Goal: Task Accomplishment & Management: Complete application form

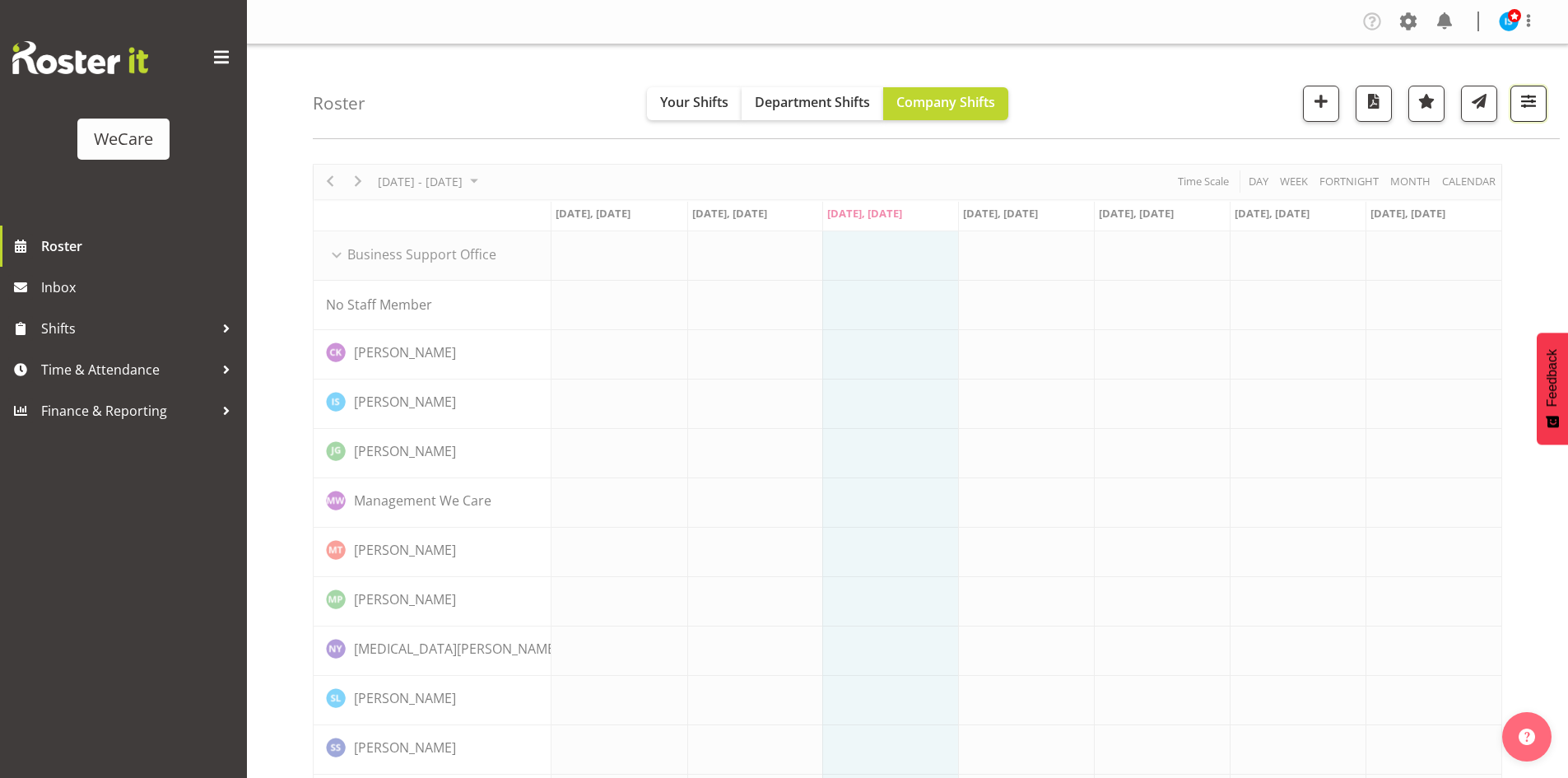
click at [1515, 100] on button "button" at bounding box center [1528, 103] width 36 height 36
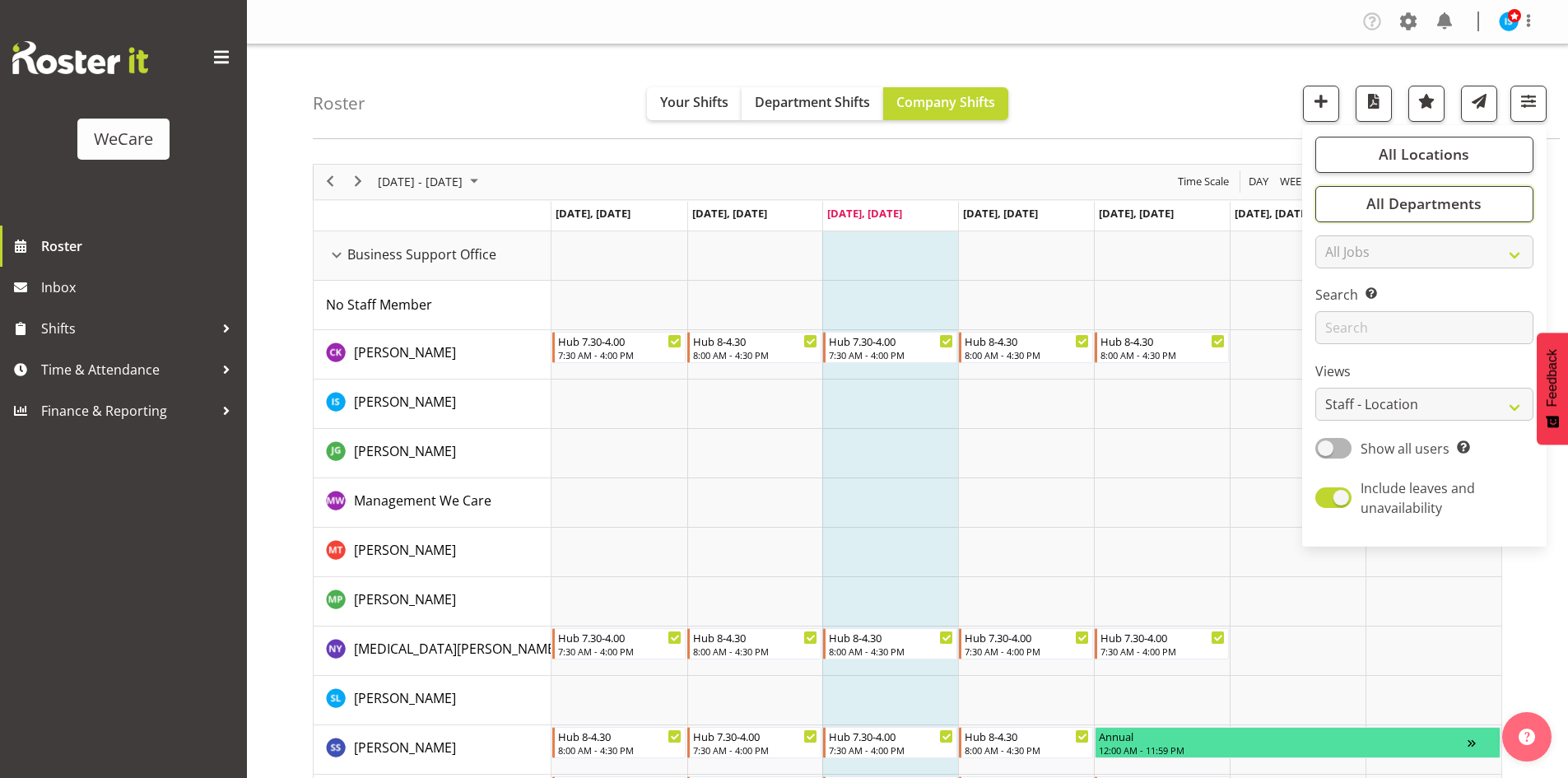
drag, startPoint x: 1425, startPoint y: 205, endPoint x: 1440, endPoint y: 265, distance: 61.8
click at [1425, 205] on span "All Departments" at bounding box center [1423, 203] width 116 height 19
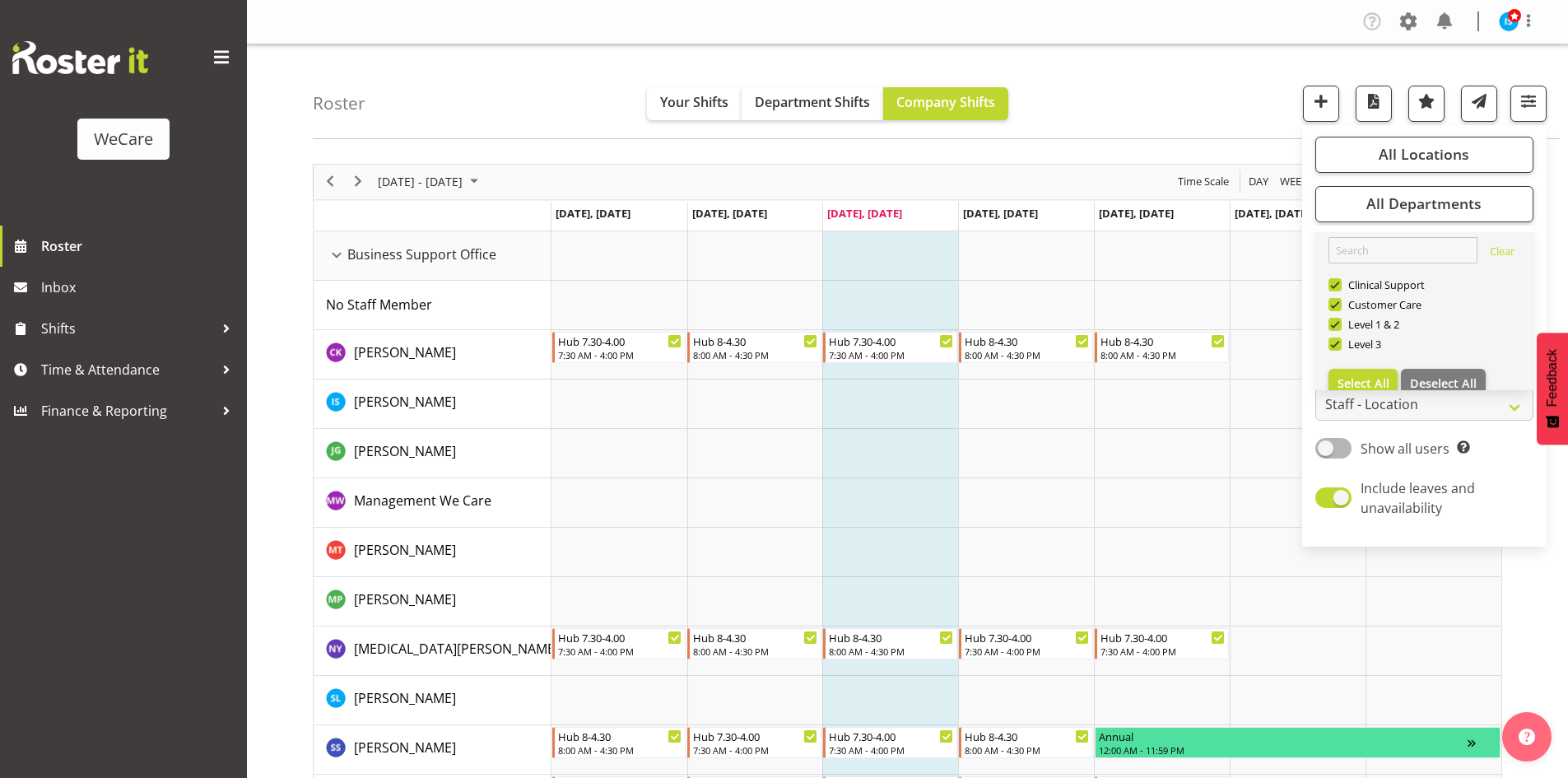
click at [1446, 364] on link "Clear Clinical Support Customer Care Level 1 & 2 Level 3 Select All Deselect All" at bounding box center [1424, 318] width 218 height 171
click at [1463, 372] on button "Deselect All" at bounding box center [1443, 383] width 85 height 29
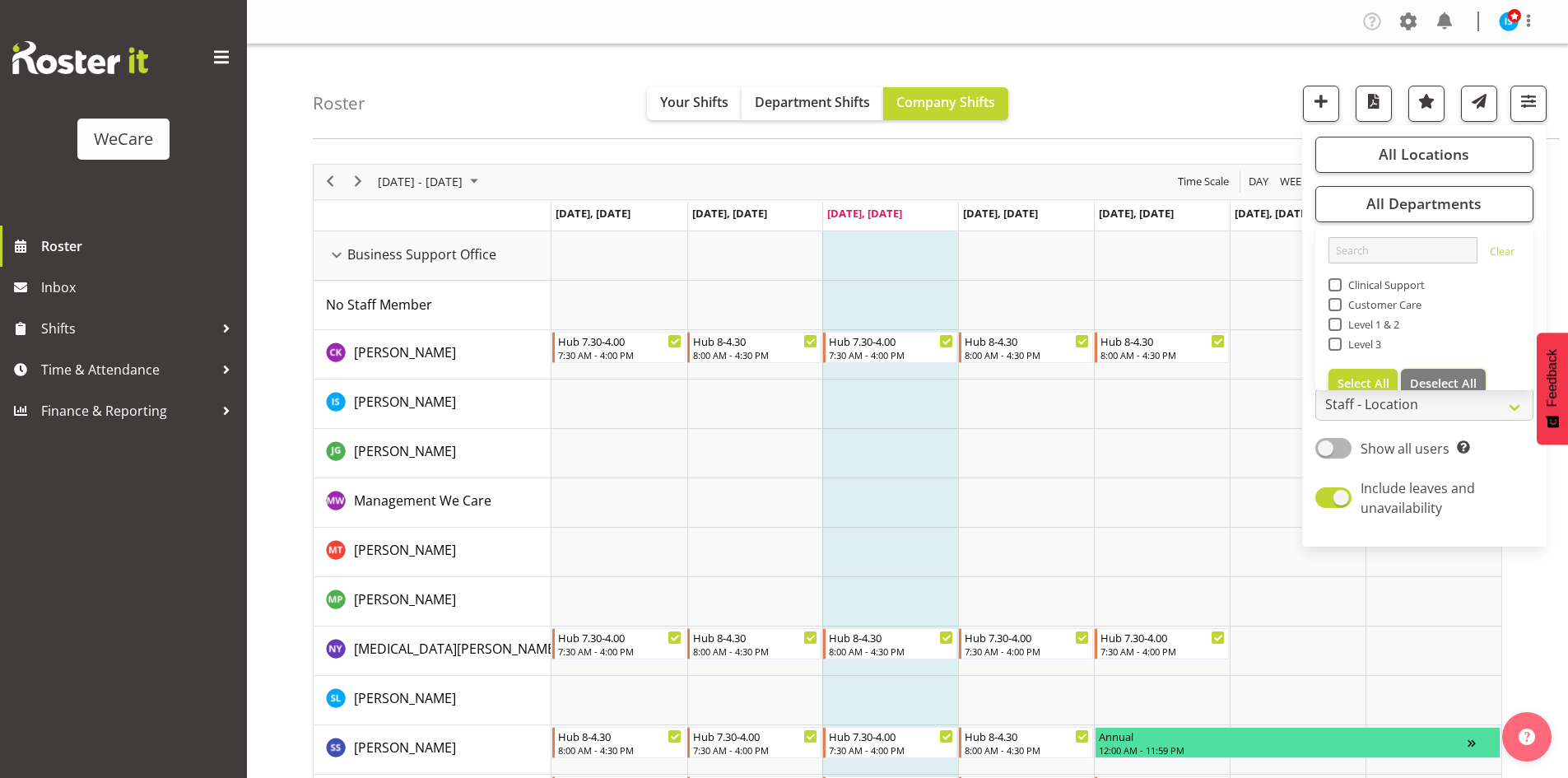
checkbox input "false"
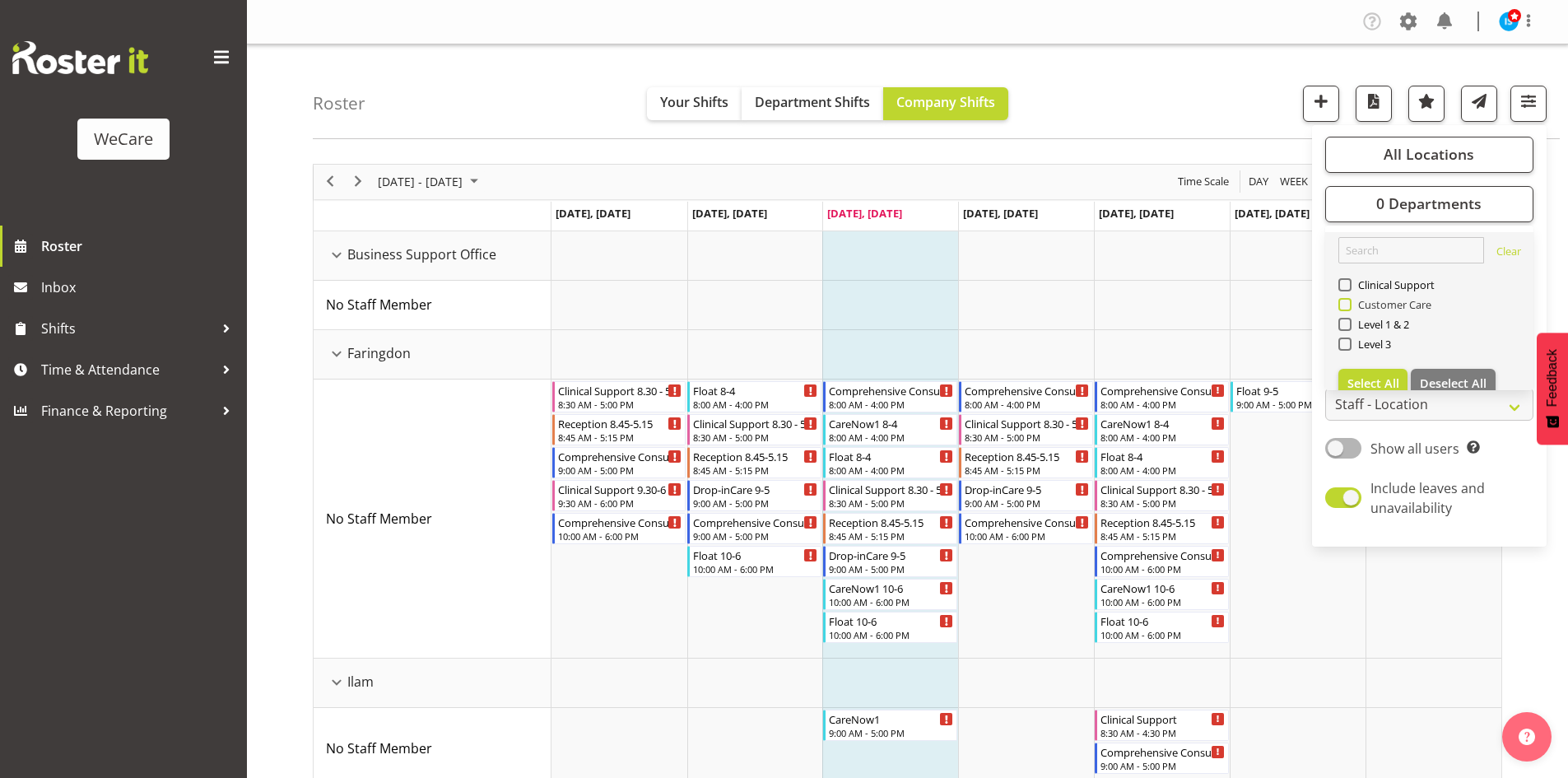
click at [1391, 301] on span "Customer Care" at bounding box center [1391, 304] width 81 height 14
click at [1349, 301] on input "Customer Care" at bounding box center [1343, 303] width 11 height 11
checkbox input "true"
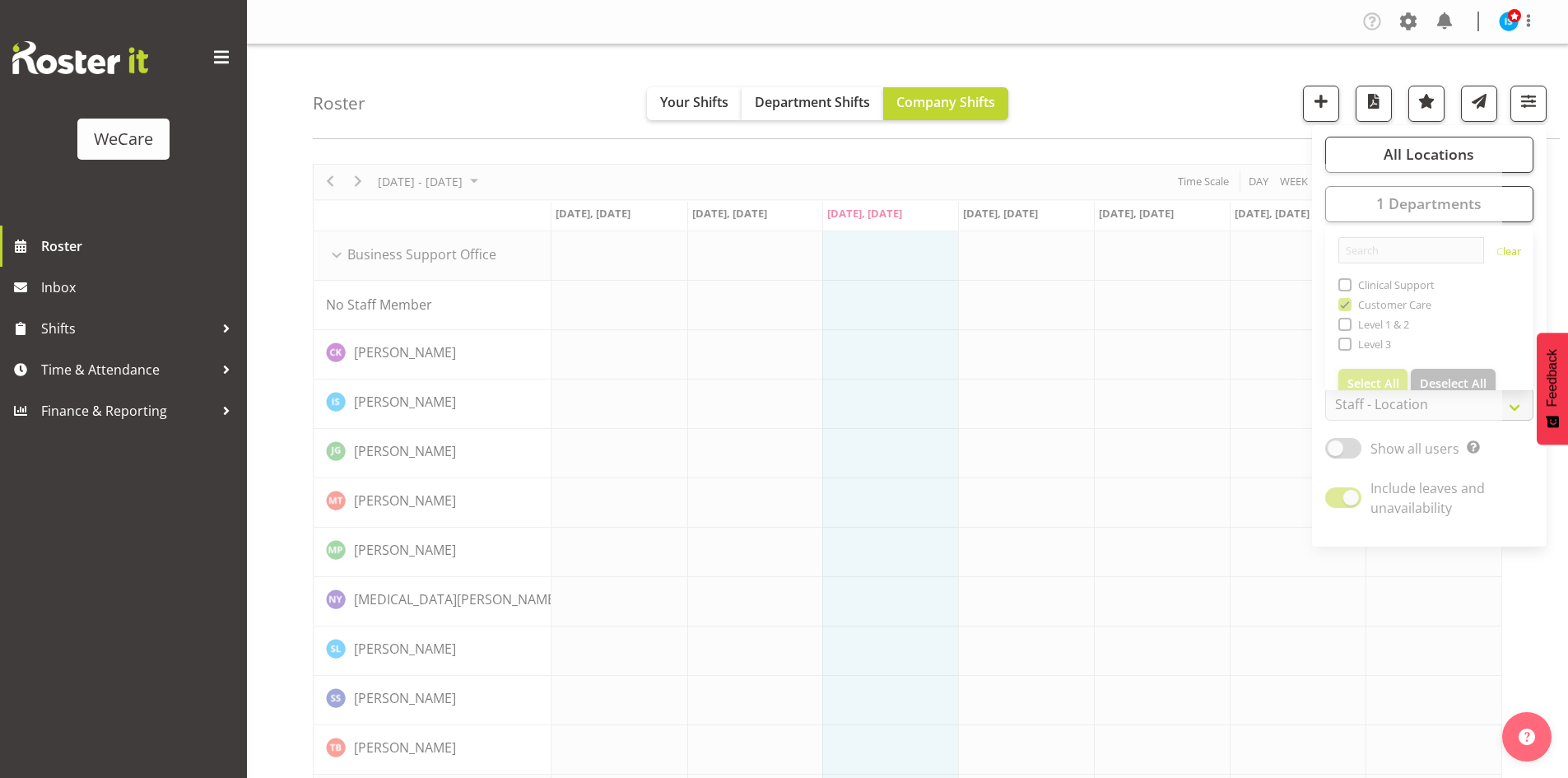
click at [1200, 73] on div "Roster Your Shifts Department Shifts Company Shifts All Locations Clear Busines…" at bounding box center [936, 91] width 1247 height 94
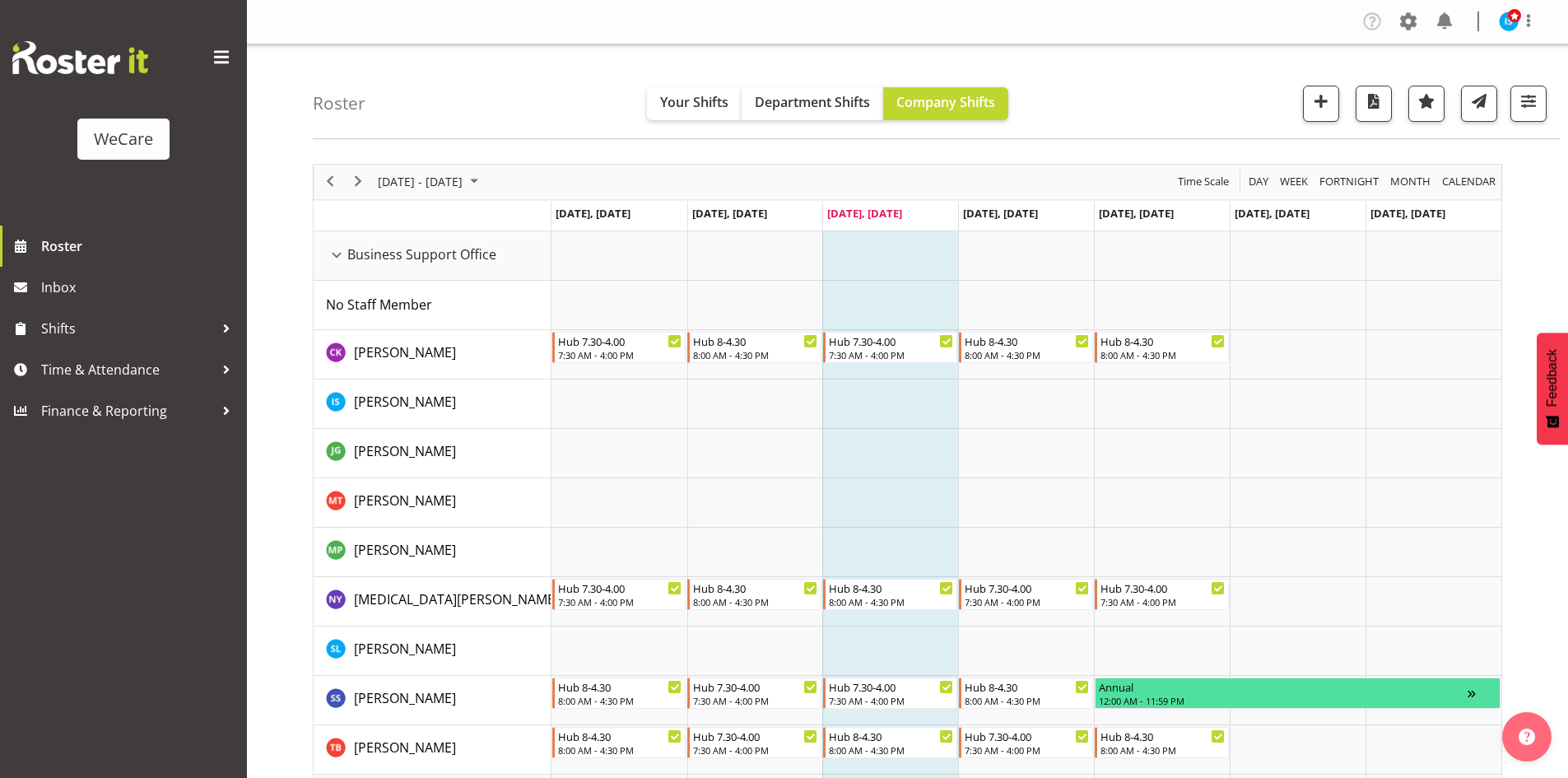
click at [1552, 78] on div "Roster Your Shifts Department Shifts Company Shifts All Locations Clear Busines…" at bounding box center [936, 91] width 1247 height 94
click at [1546, 112] on button "button" at bounding box center [1528, 103] width 36 height 36
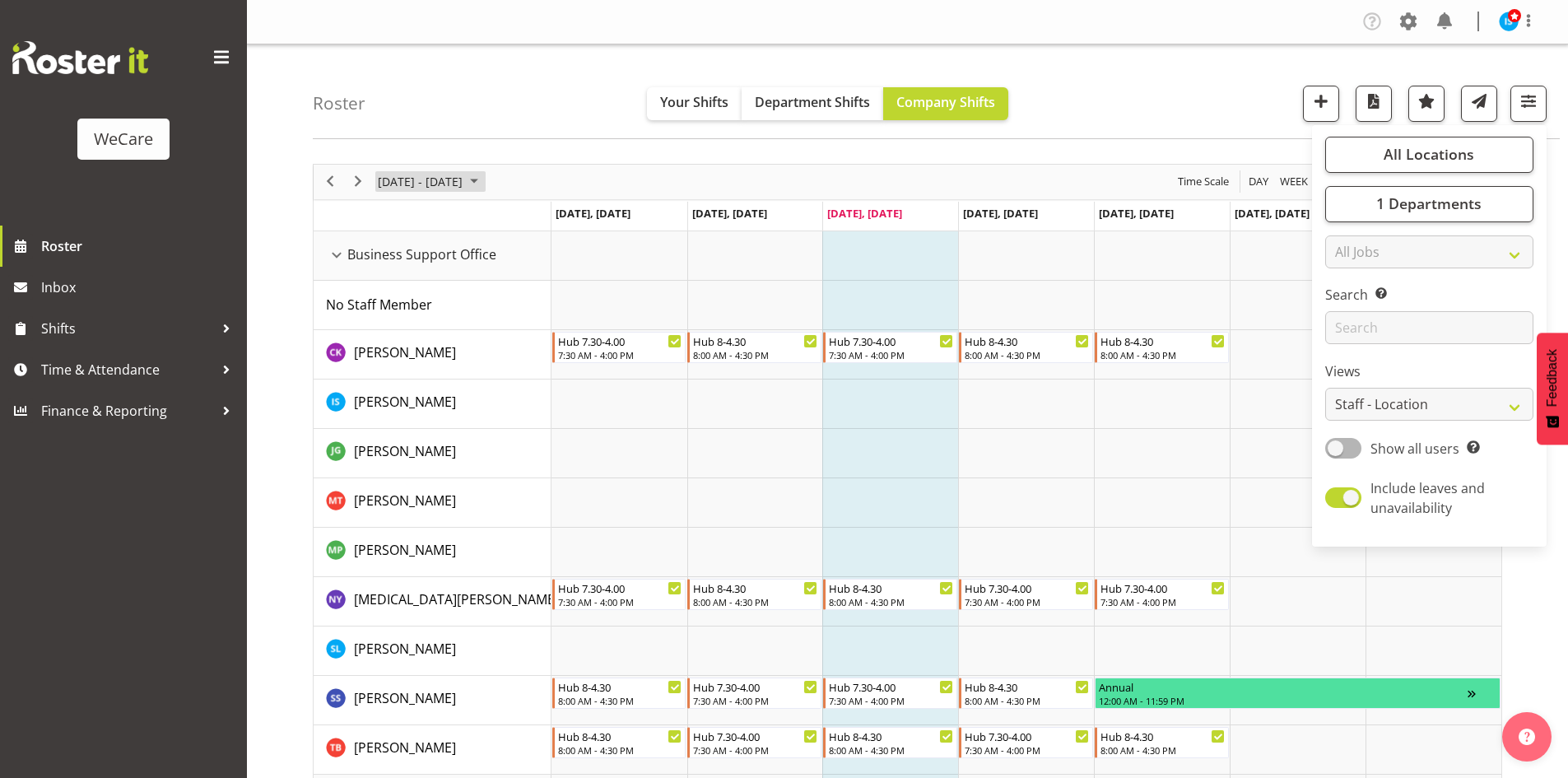
click at [465, 187] on span "[DATE] - [DATE]" at bounding box center [420, 181] width 88 height 20
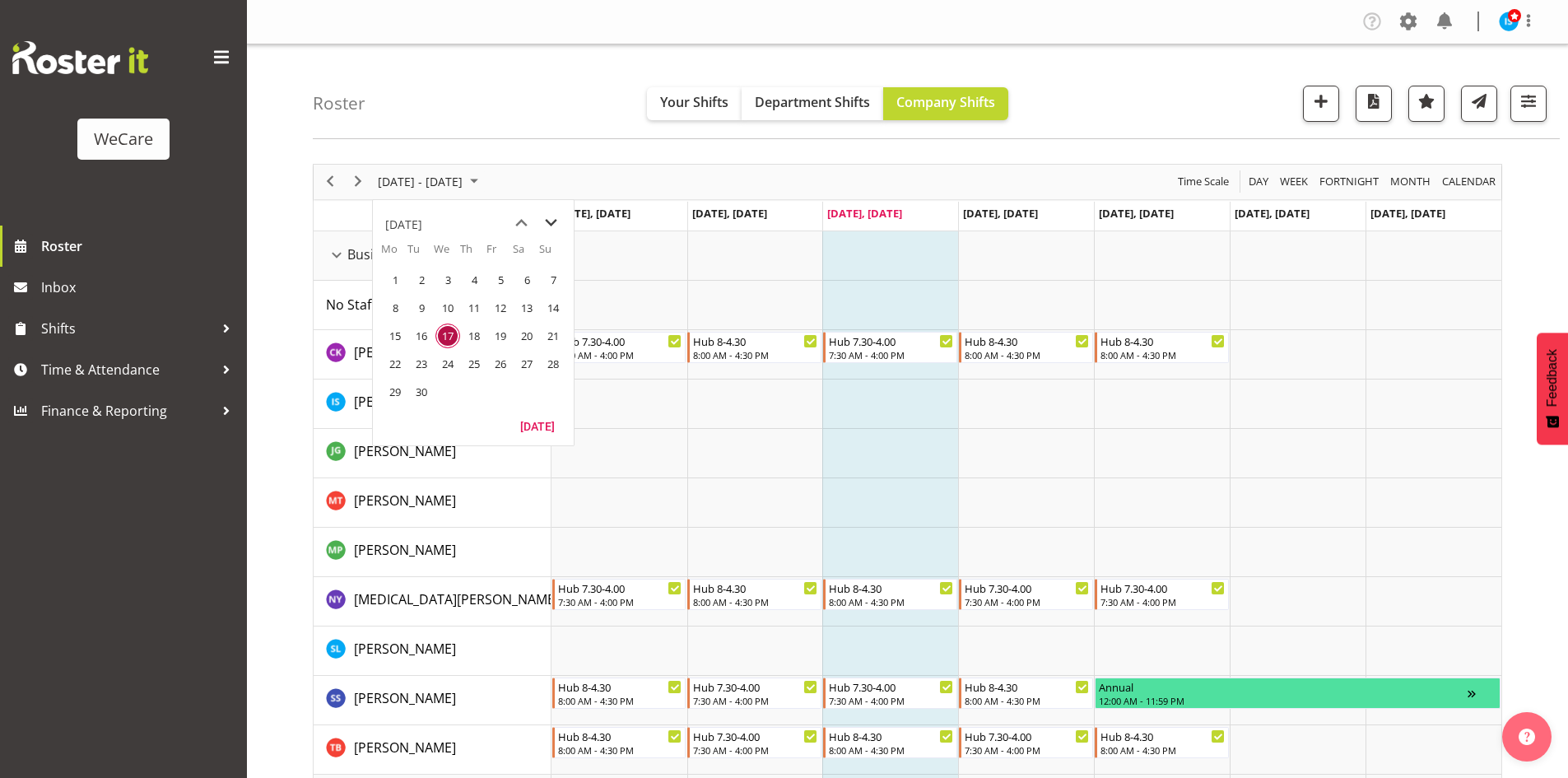
click at [547, 218] on span "next month" at bounding box center [551, 223] width 29 height 29
click at [499, 287] on span "3" at bounding box center [500, 279] width 24 height 24
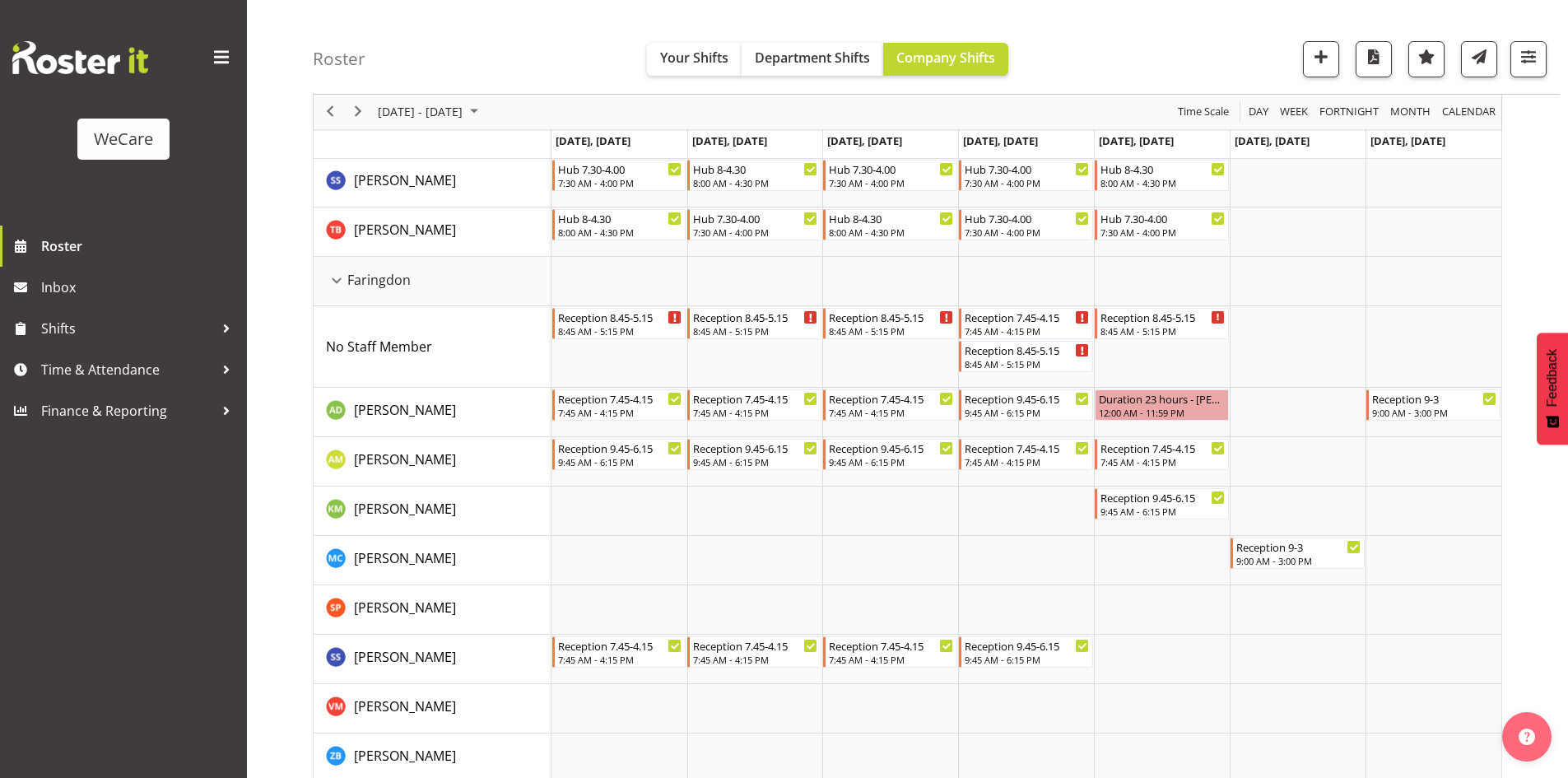
scroll to position [577, 0]
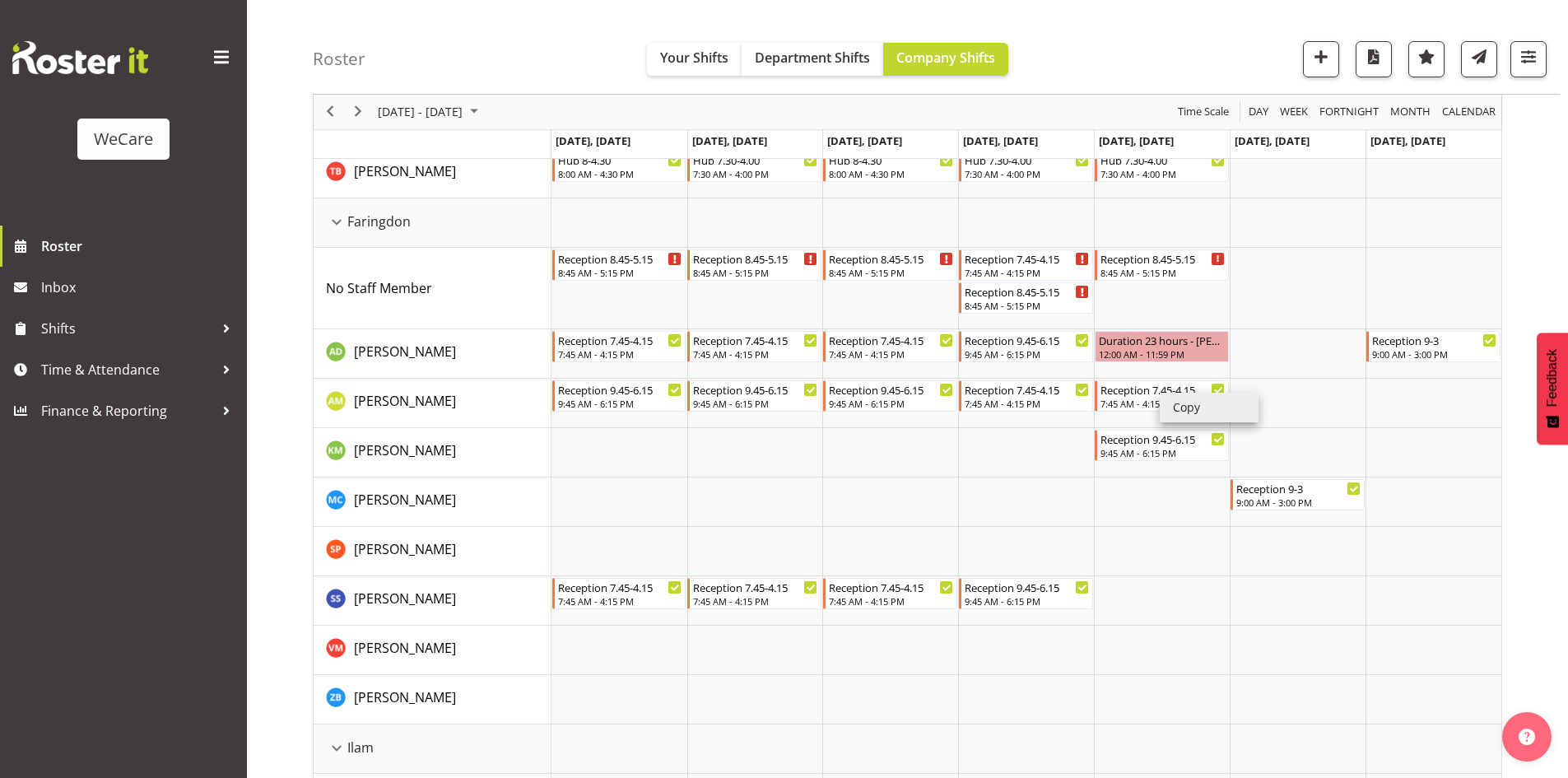
click at [1216, 418] on li "Copy" at bounding box center [1209, 407] width 99 height 29
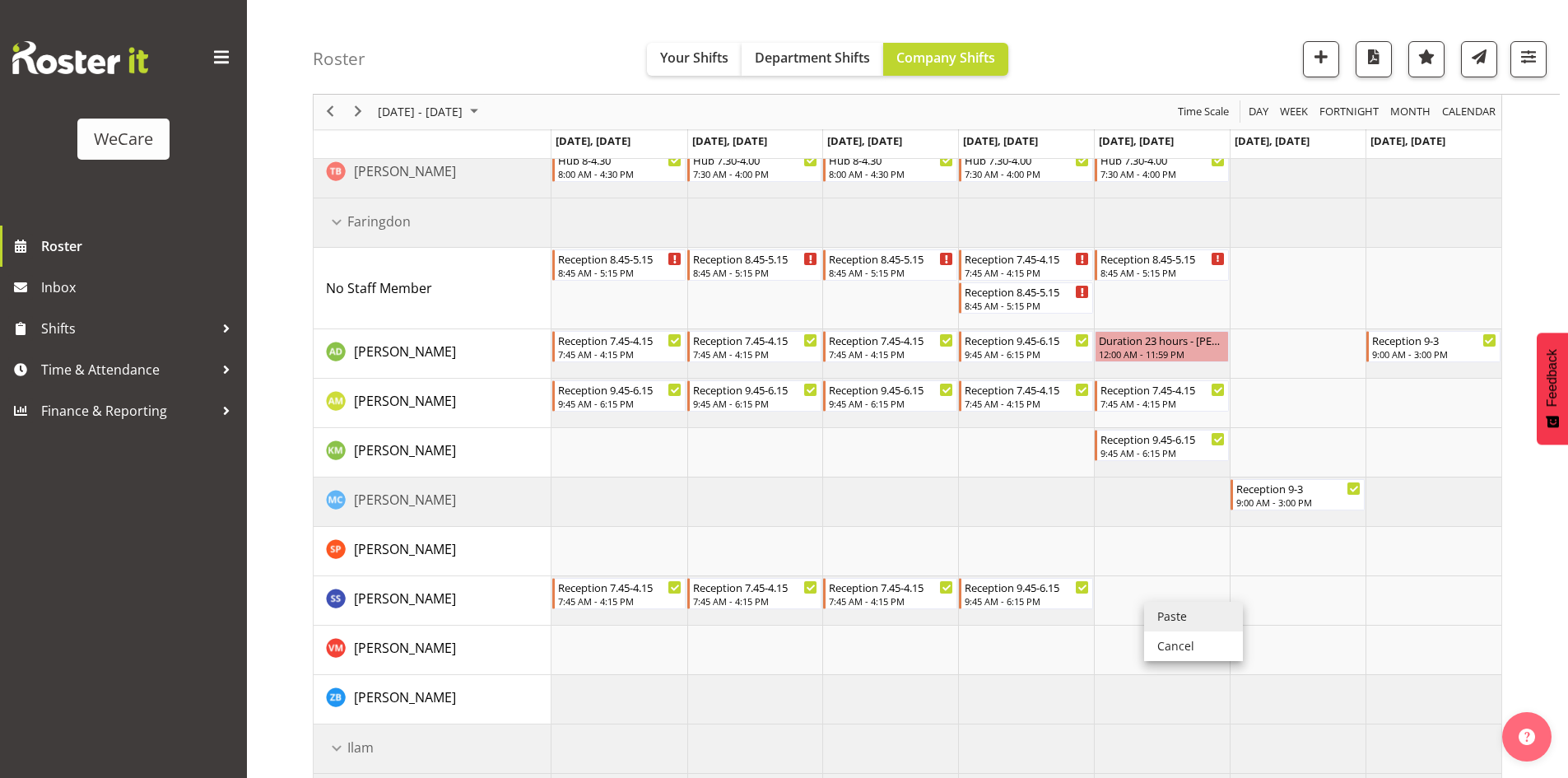
click at [1198, 610] on li "Paste" at bounding box center [1194, 617] width 99 height 29
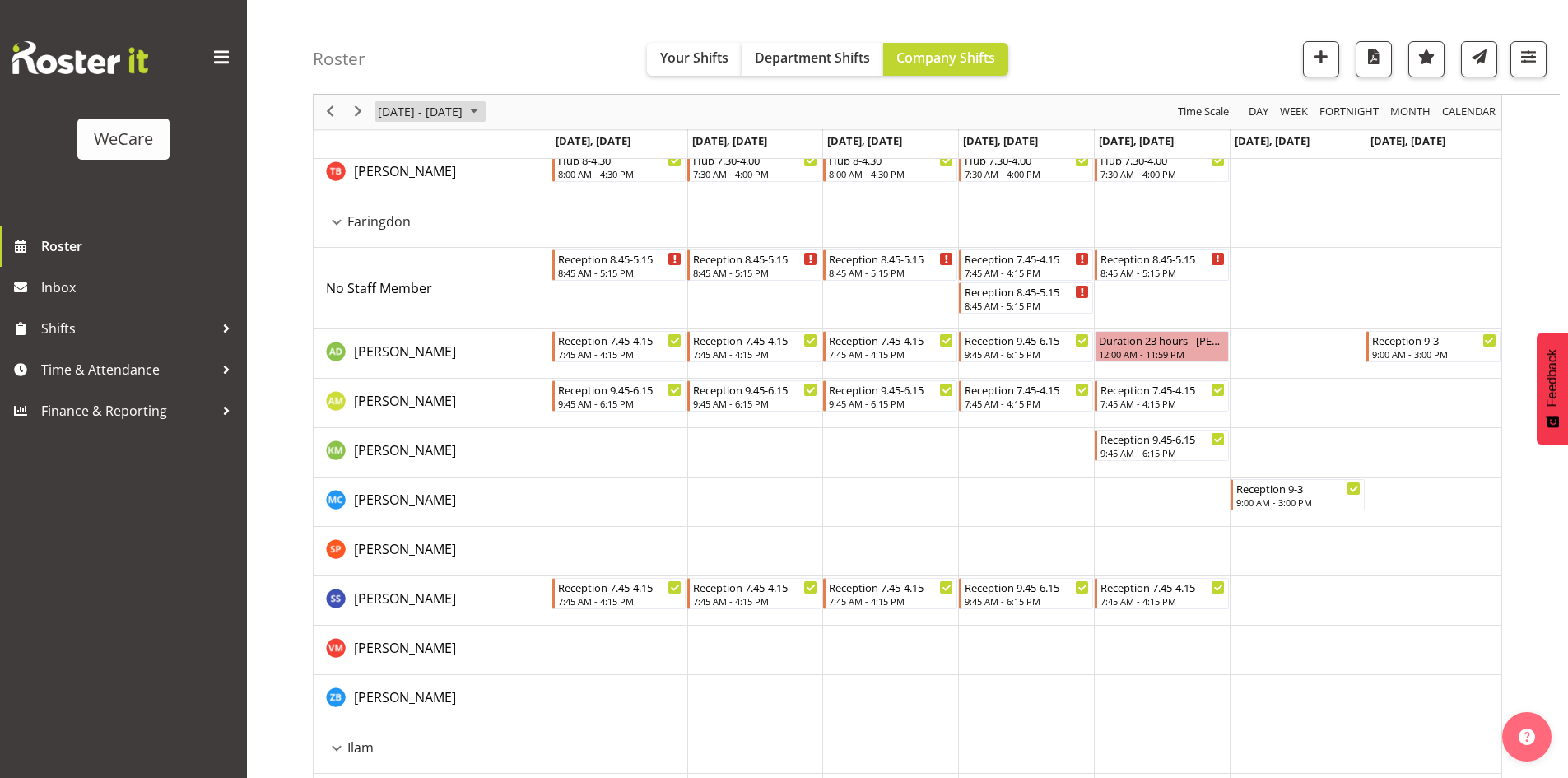
click at [431, 93] on div "Roster Your Shifts Department Shifts Company Shifts All Locations Clear Busines…" at bounding box center [936, 47] width 1247 height 94
click at [461, 123] on div "[DATE] - [DATE]" at bounding box center [430, 112] width 116 height 35
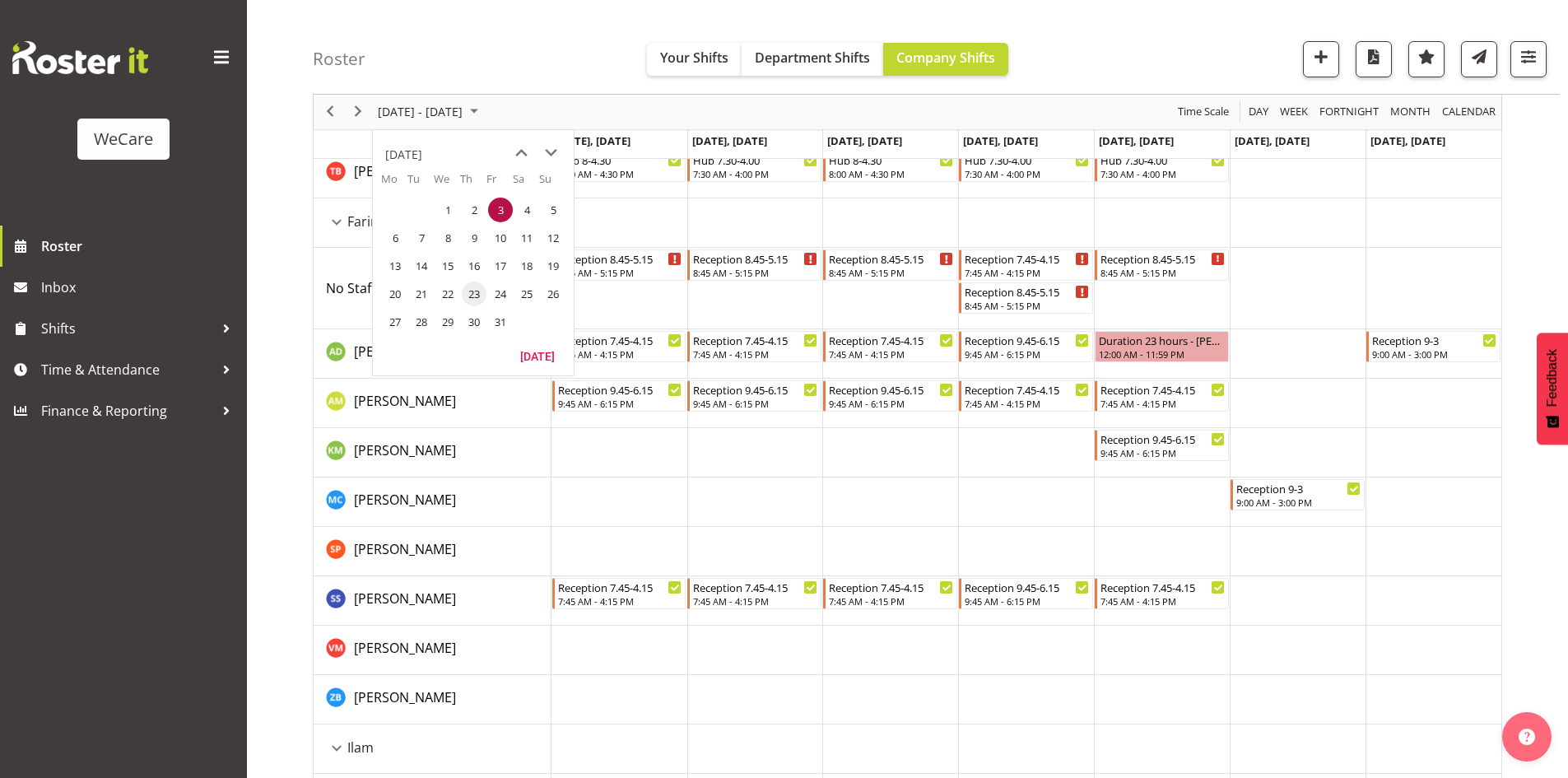
click at [470, 298] on span "23" at bounding box center [473, 294] width 24 height 24
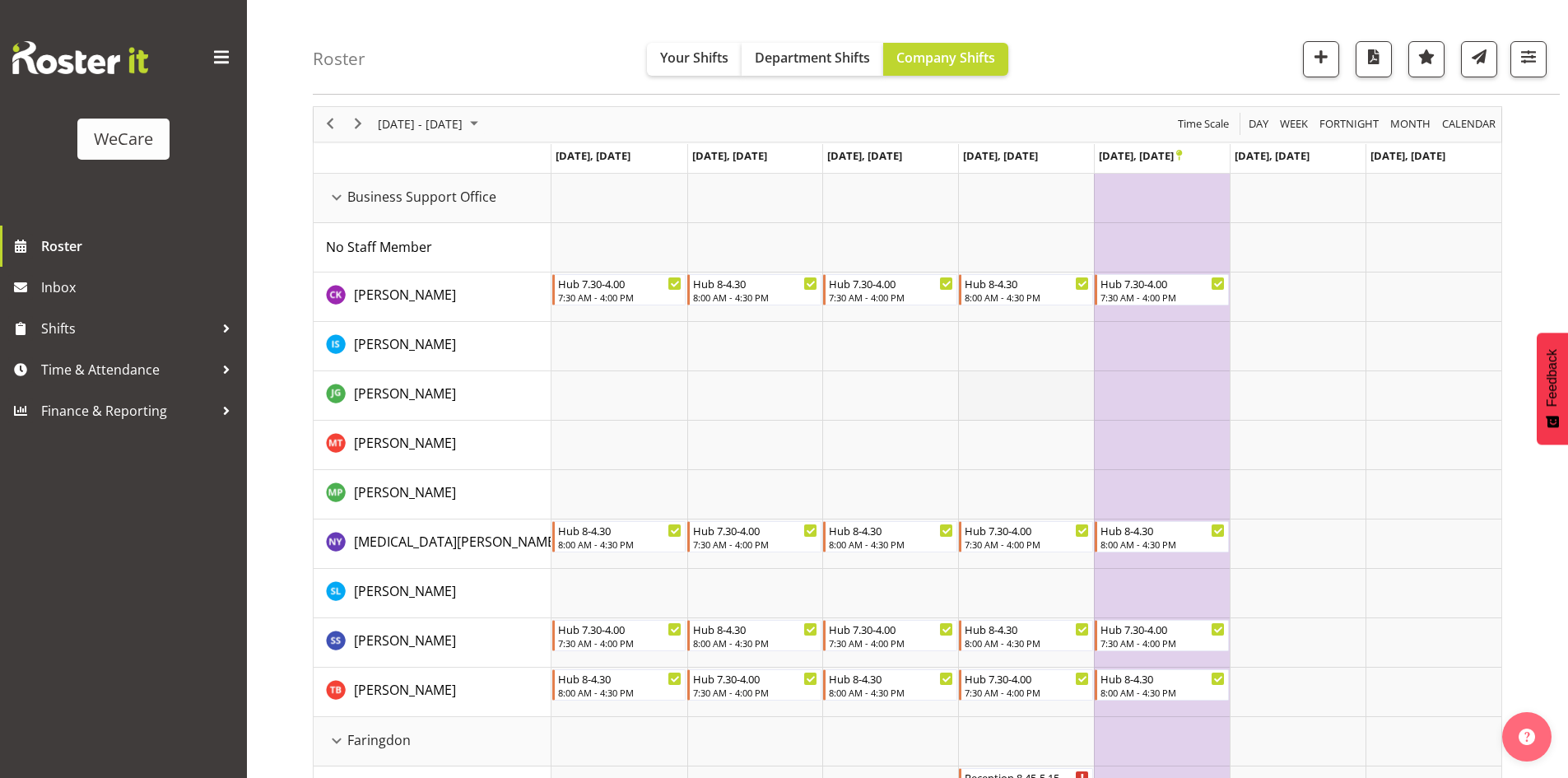
scroll to position [83, 0]
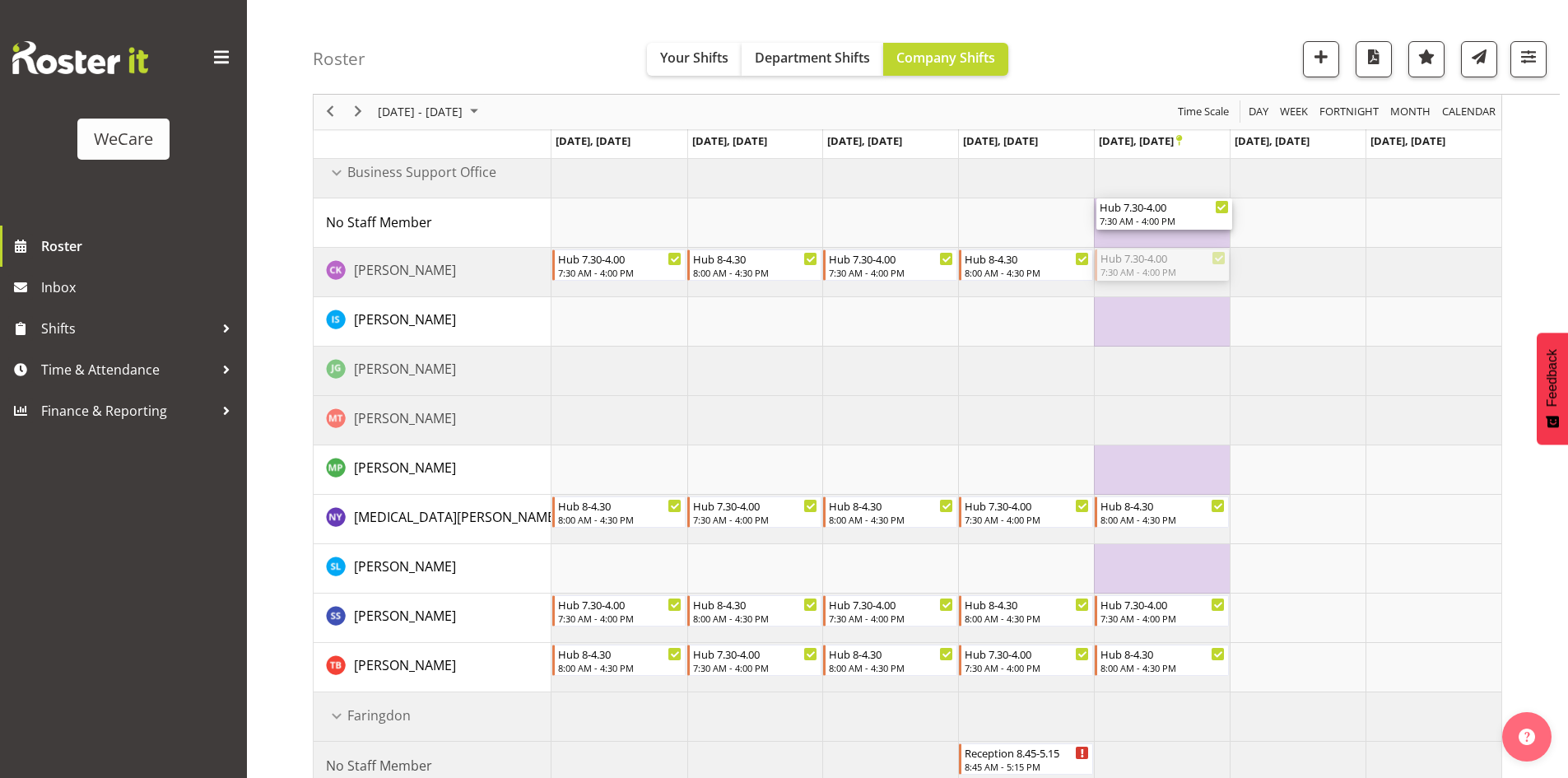
drag, startPoint x: 1178, startPoint y: 265, endPoint x: 1176, endPoint y: 236, distance: 29.1
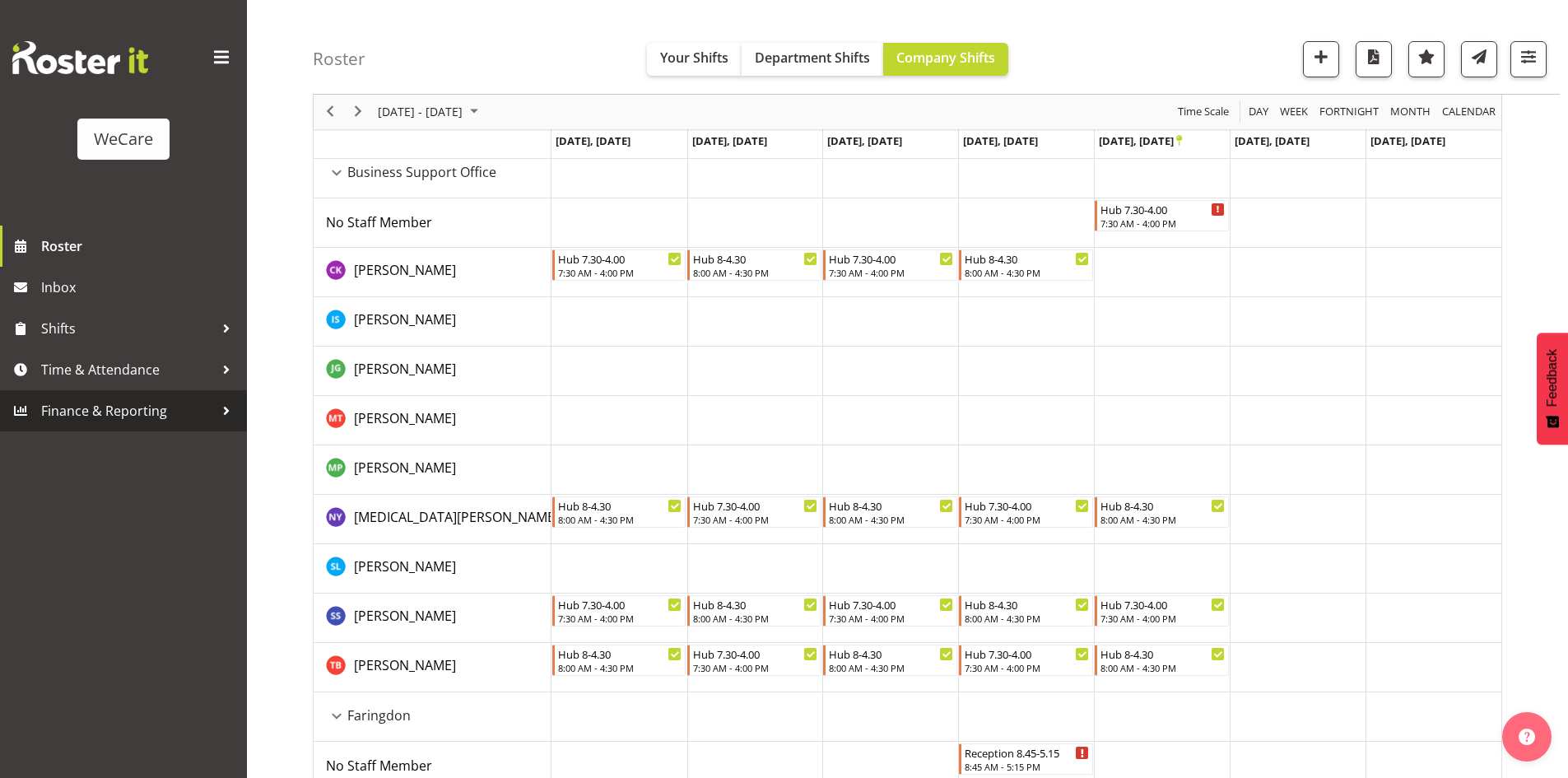
click at [87, 430] on link "Finance & Reporting" at bounding box center [123, 410] width 247 height 41
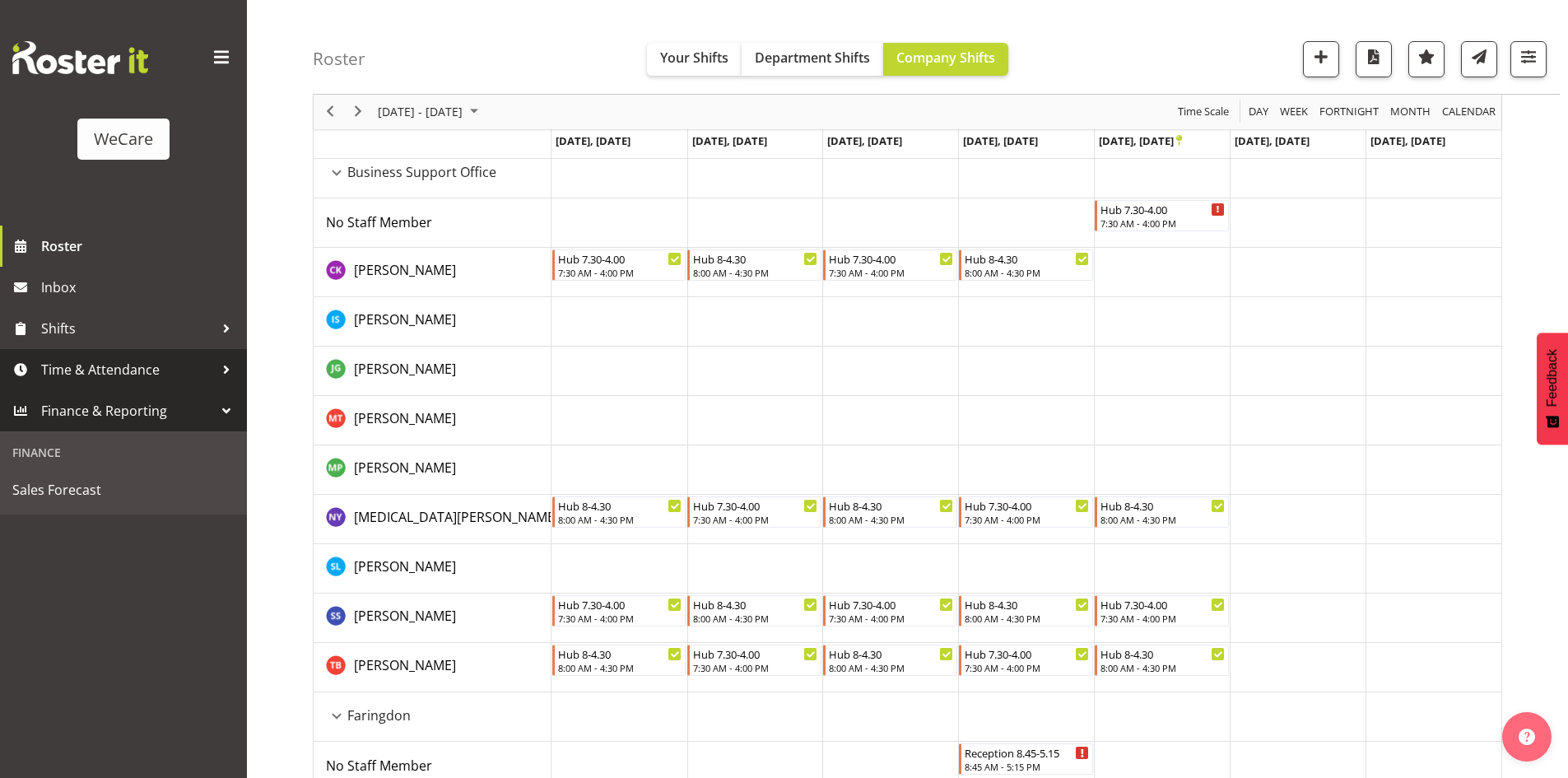
click at [102, 356] on link "Time & Attendance" at bounding box center [123, 370] width 247 height 41
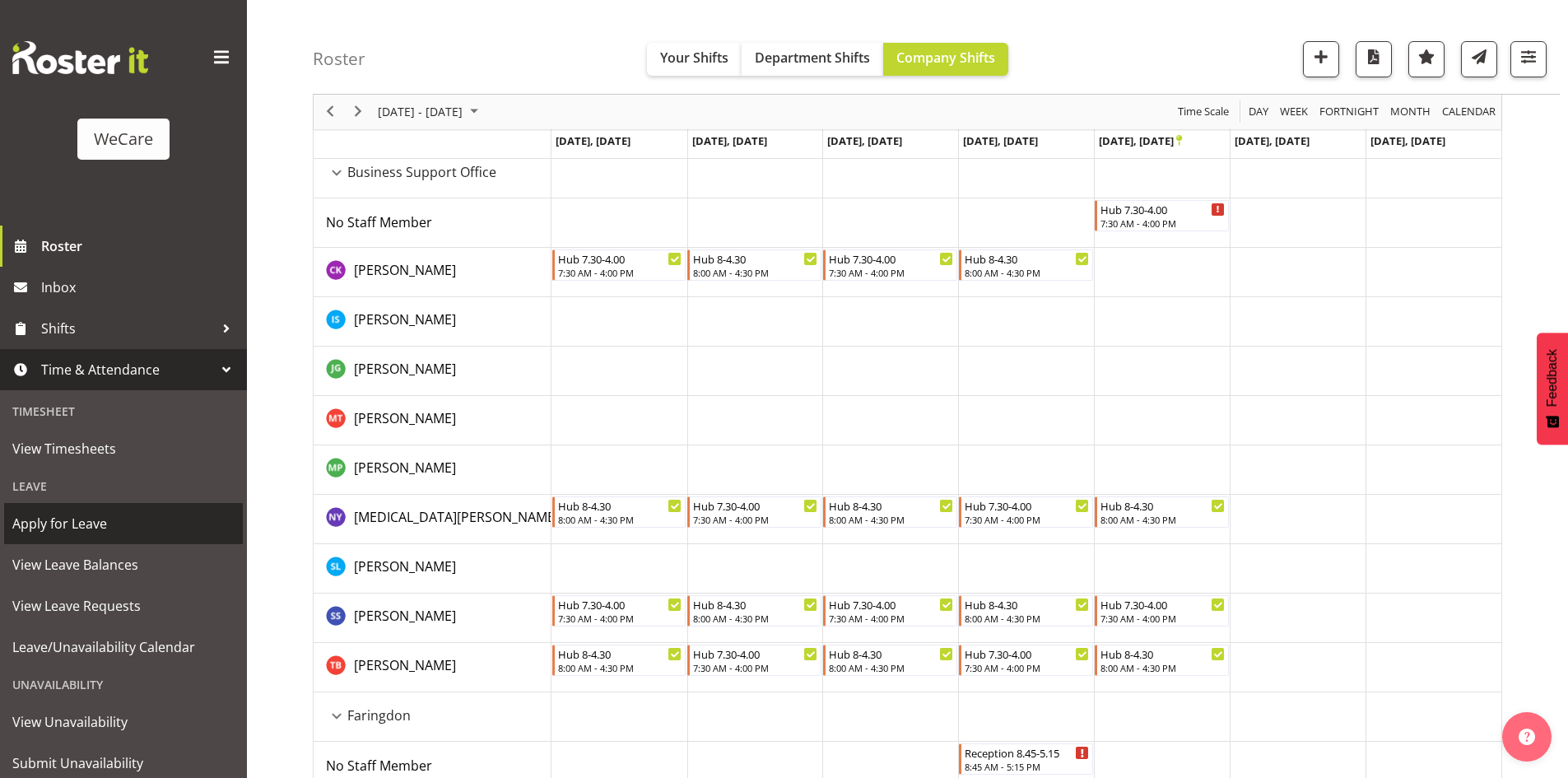
click at [94, 513] on span "Apply for Leave" at bounding box center [123, 523] width 223 height 24
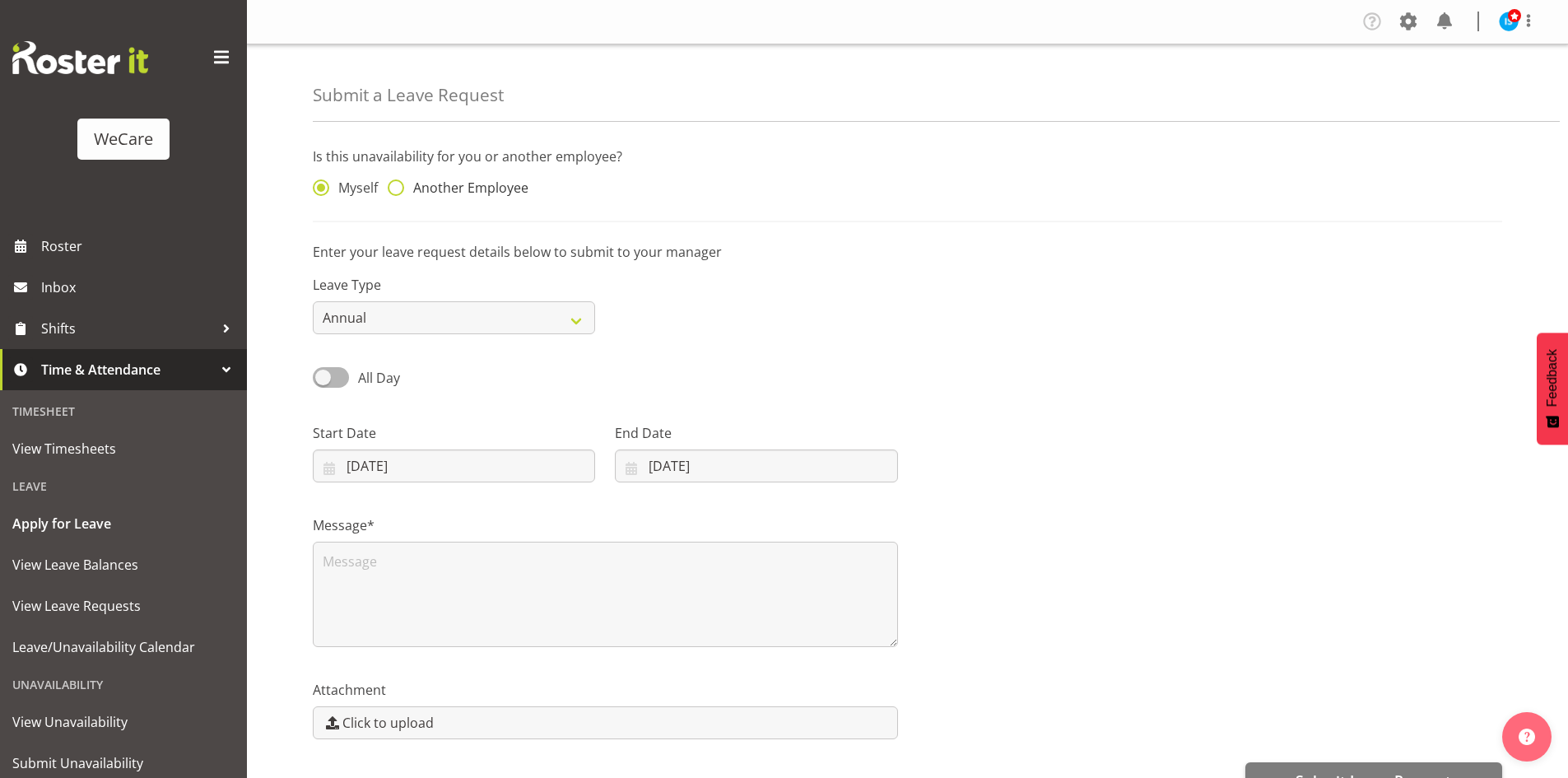
click at [499, 185] on span "Another Employee" at bounding box center [467, 188] width 124 height 17
click at [399, 185] on input "Another Employee" at bounding box center [393, 188] width 11 height 11
radio input "true"
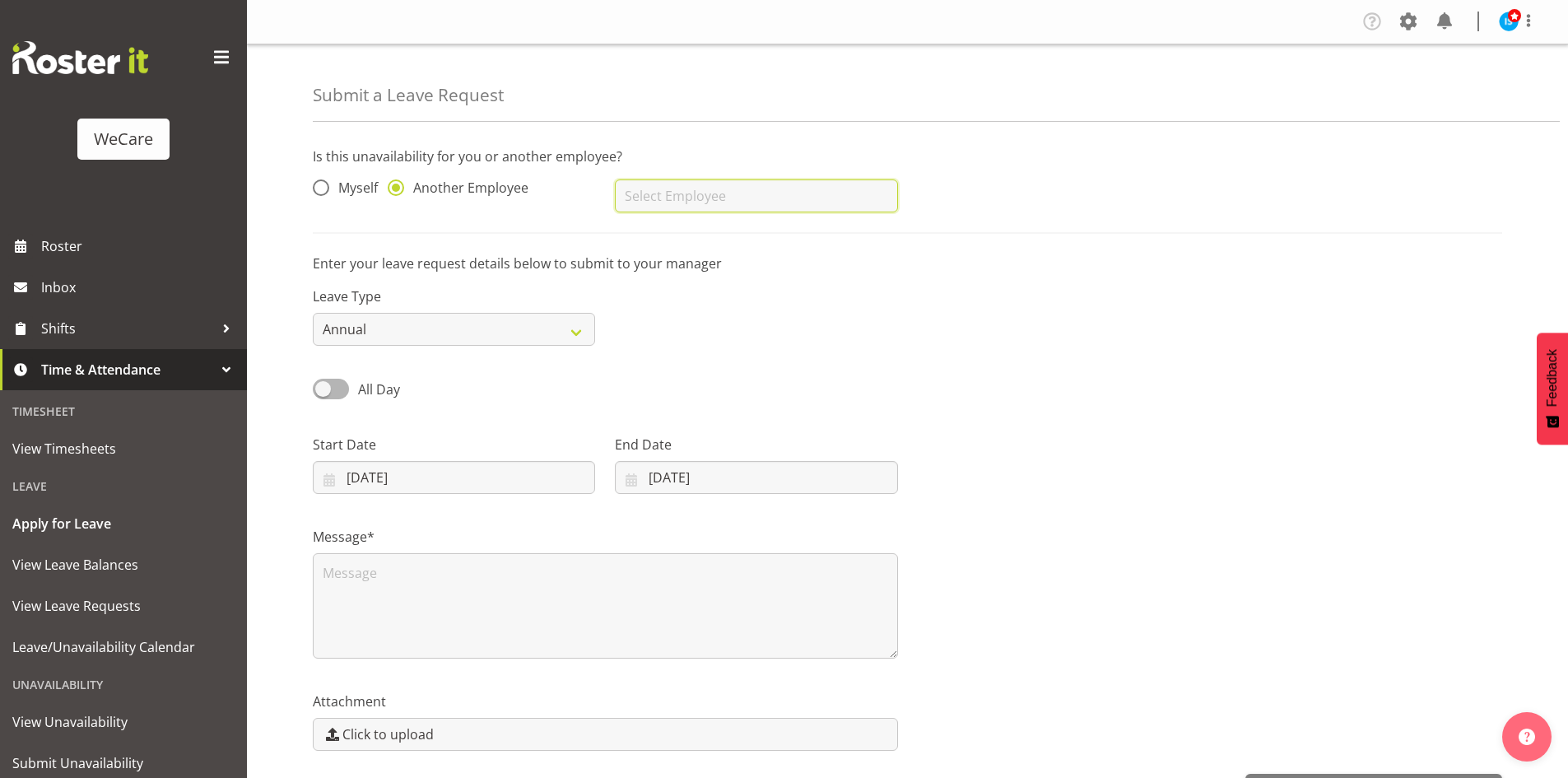
click at [792, 191] on input "text" at bounding box center [755, 196] width 282 height 33
type input "[PERSON_NAME]"
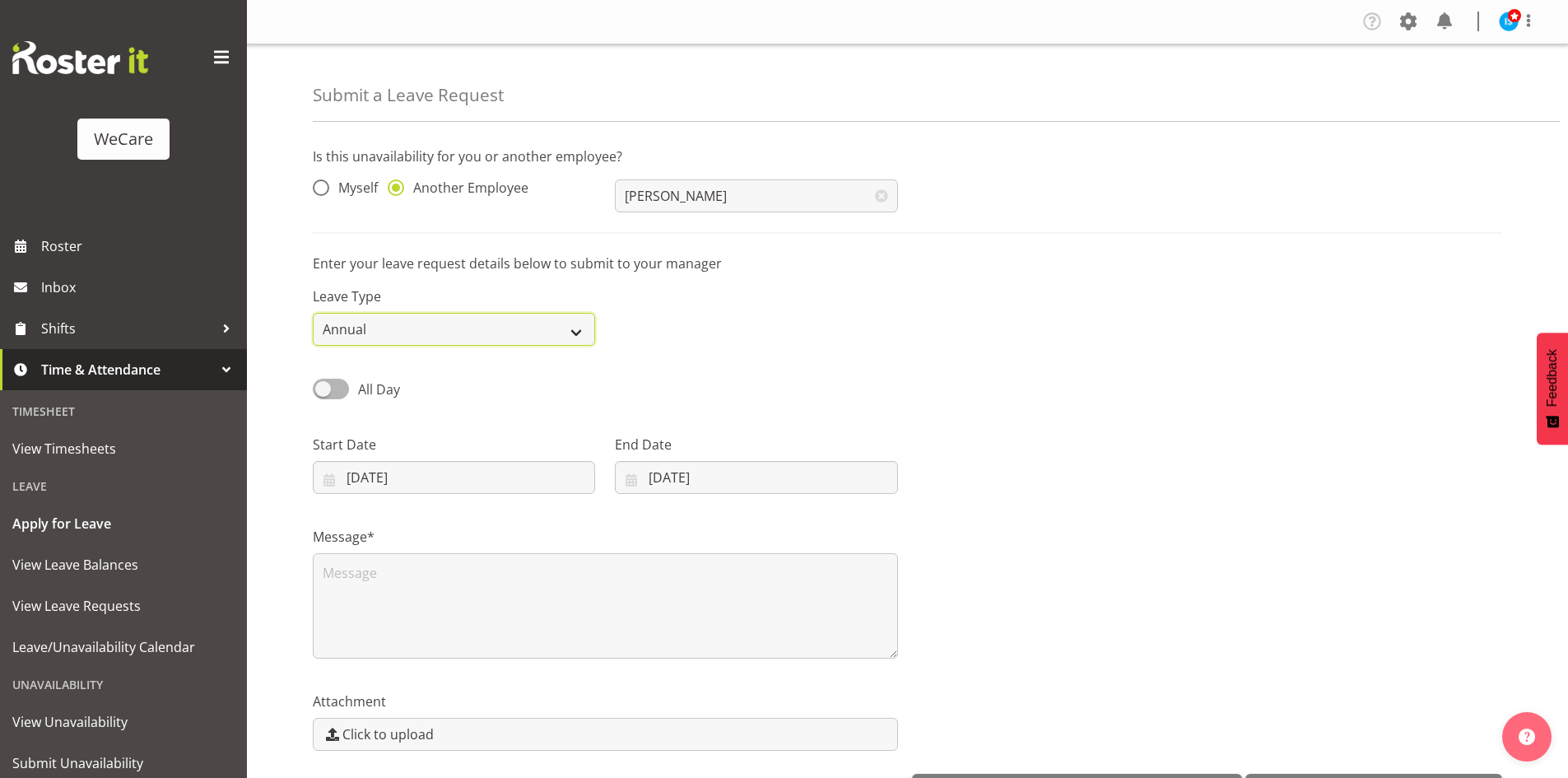
drag, startPoint x: 417, startPoint y: 329, endPoint x: 423, endPoint y: 339, distance: 11.7
click at [417, 329] on select "Annual Sick Leave Without Pay Bereavement Domestic Violence Parental Jury Servi…" at bounding box center [454, 330] width 282 height 33
click at [813, 334] on div "Leave Type Annual Sick Leave Without Pay Bereavement Domestic Violence Parental…" at bounding box center [908, 309] width 1209 height 92
drag, startPoint x: 394, startPoint y: 497, endPoint x: 706, endPoint y: 500, distance: 312.0
click at [394, 497] on div "Start Date 17/09/2025 January February March April May June July August Septemb…" at bounding box center [454, 457] width 302 height 92
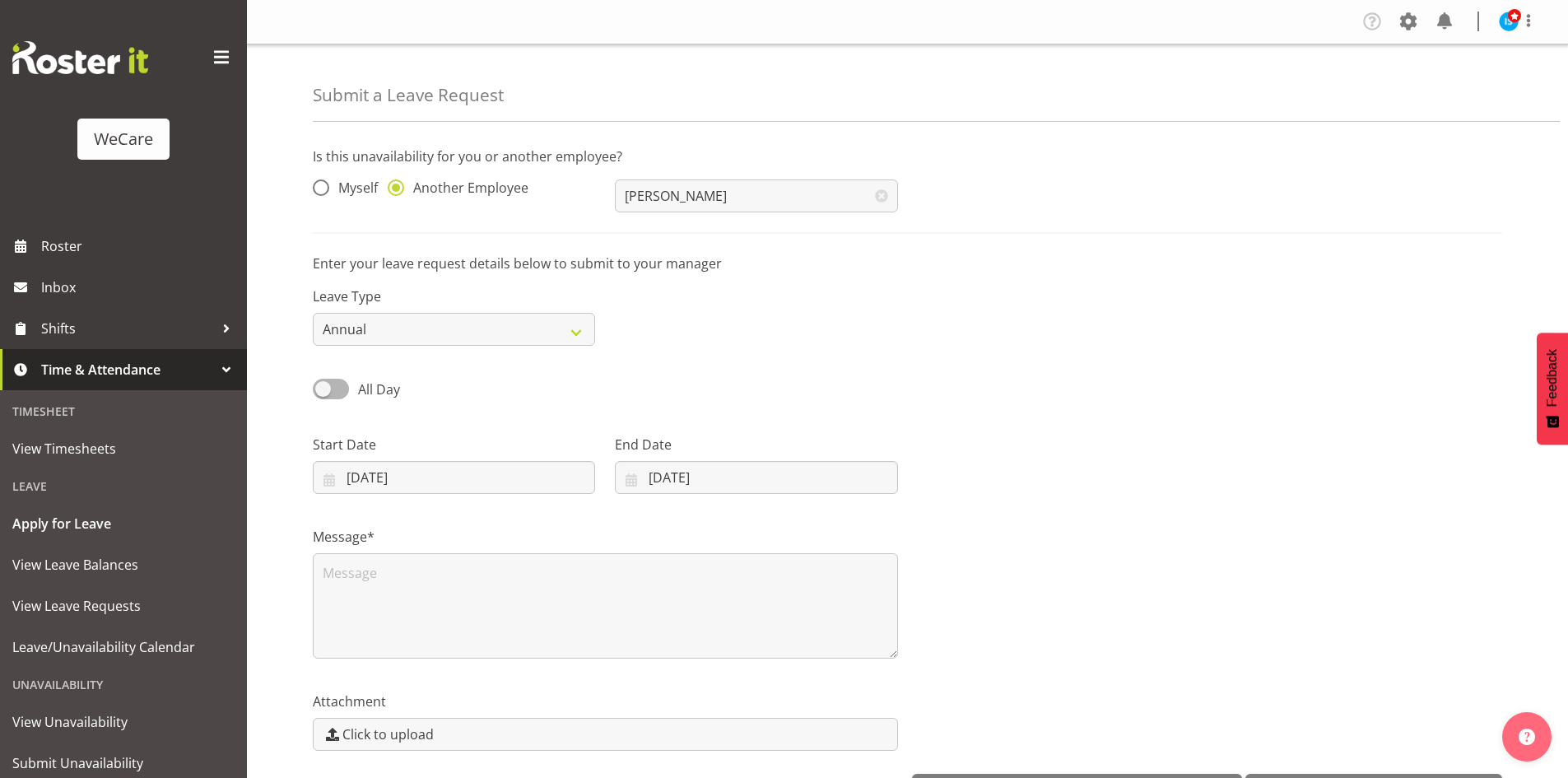
click at [476, 500] on div "Start Date 17/09/2025 January February March April May June July August Septemb…" at bounding box center [454, 457] width 302 height 92
click at [528, 477] on input "17/09/2025" at bounding box center [454, 477] width 282 height 33
click at [560, 528] on span at bounding box center [562, 525] width 18 height 19
select select "9"
click at [519, 699] on span "24" at bounding box center [520, 703] width 14 height 16
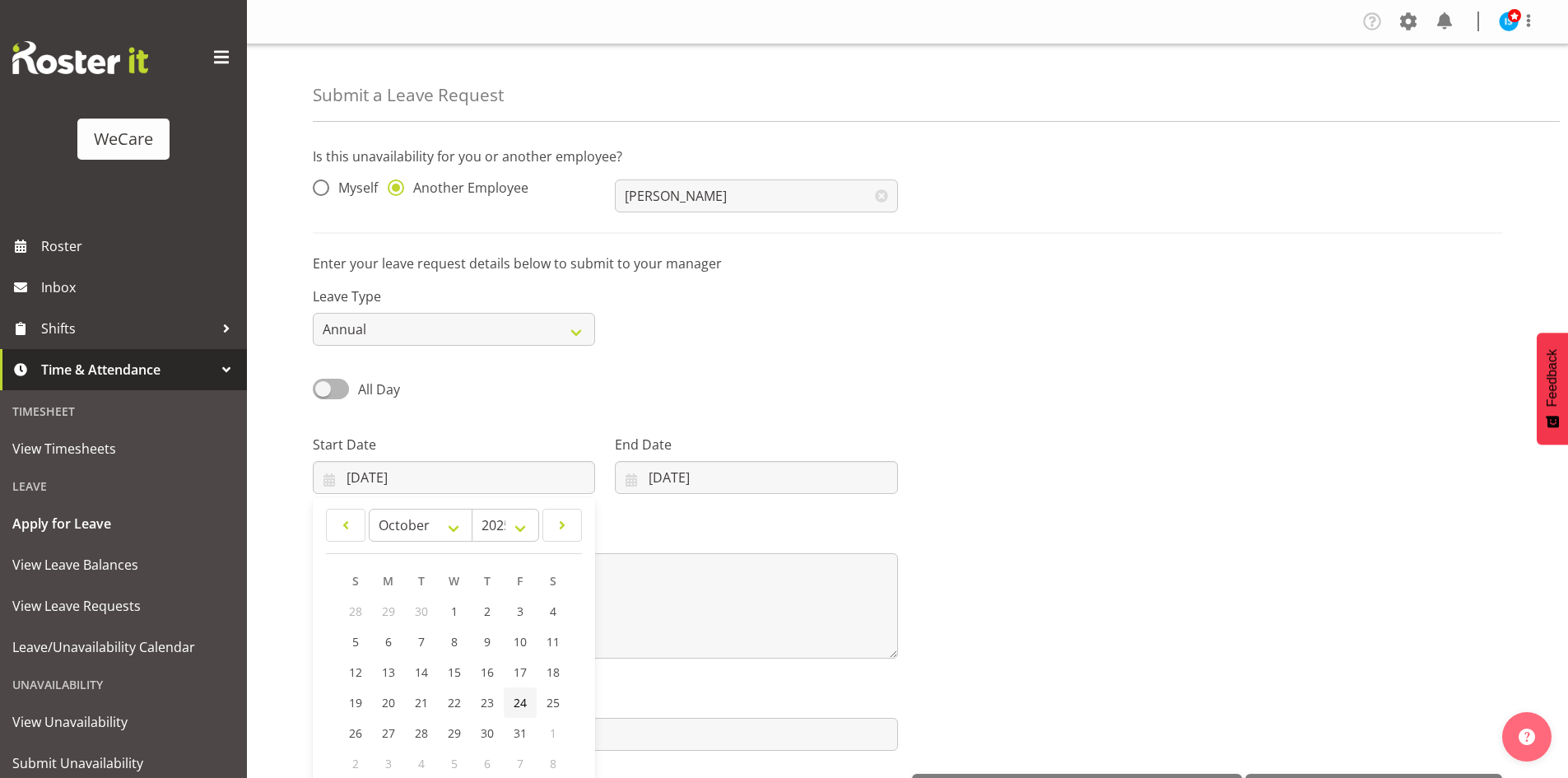
type input "24/10/2025"
click at [694, 497] on div "End Date 17/09/2025 January February March April May June July August September…" at bounding box center [755, 457] width 302 height 92
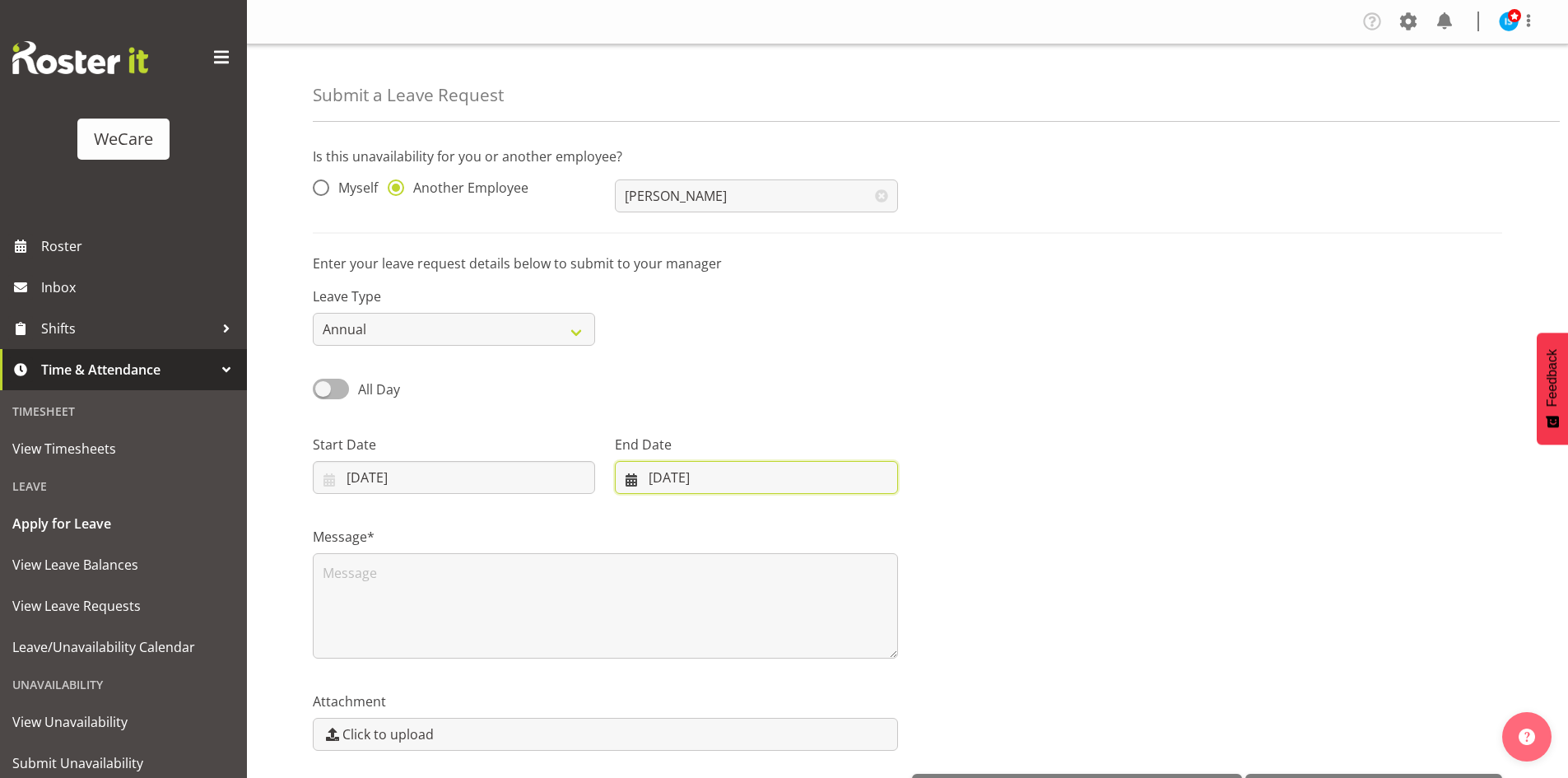
click at [818, 462] on input "17/09/2025" at bounding box center [755, 477] width 282 height 33
click at [854, 518] on span at bounding box center [845, 525] width 19 height 19
select select "9"
click at [818, 706] on span "24" at bounding box center [813, 703] width 14 height 16
type input "24/10/2025"
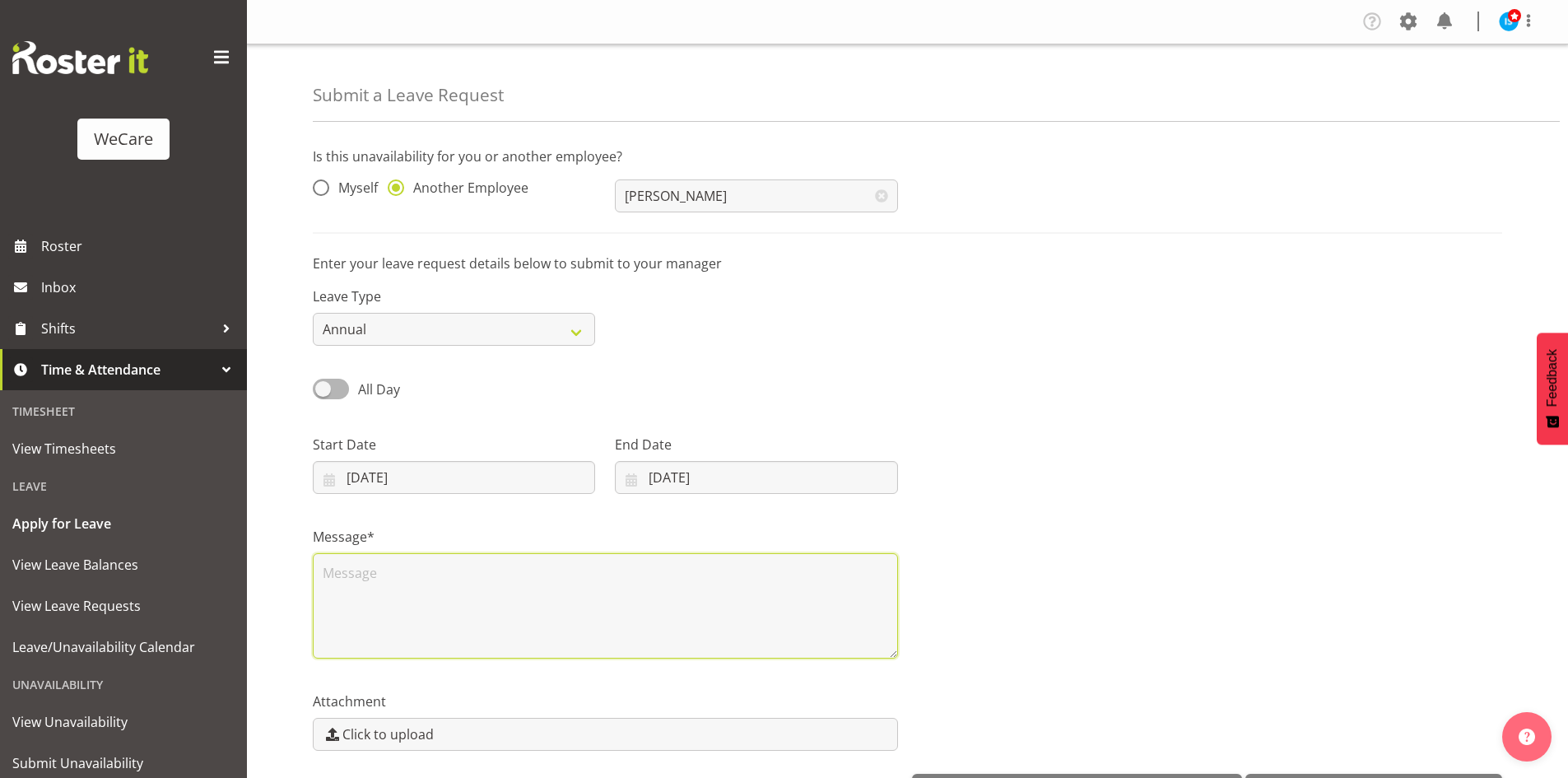
click at [423, 638] on textarea at bounding box center [606, 606] width 585 height 105
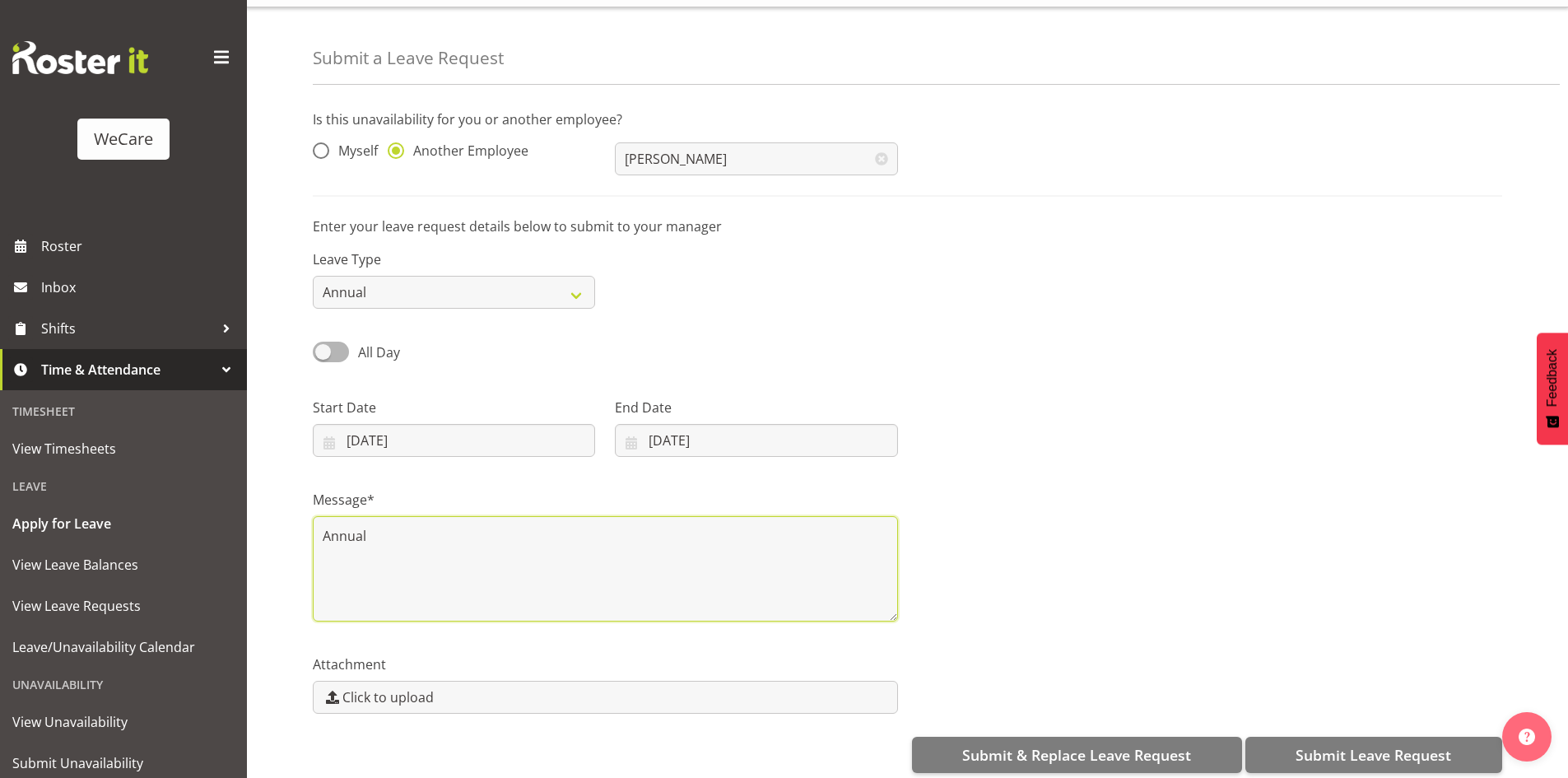
scroll to position [56, 0]
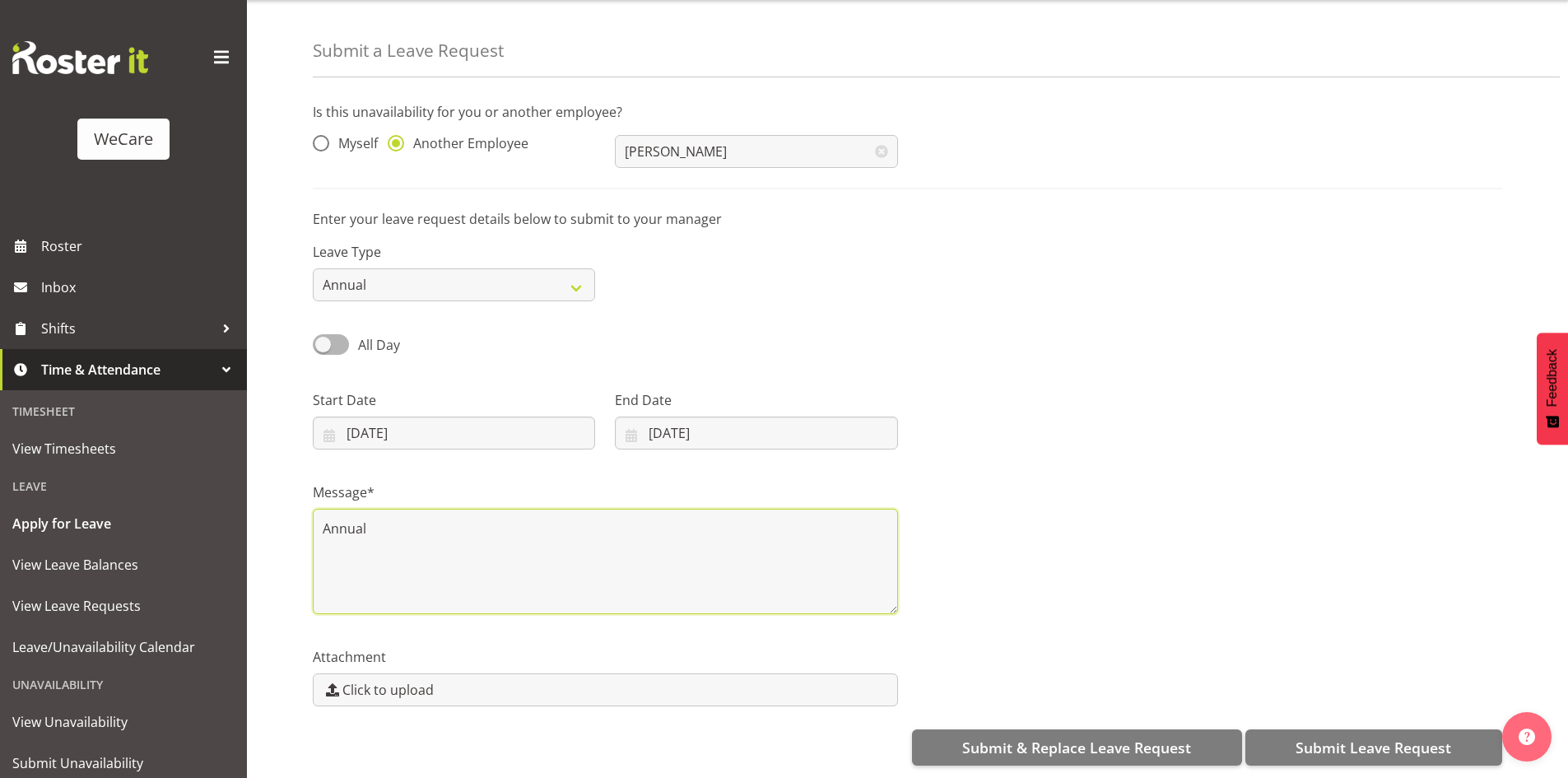
type textarea "Annual"
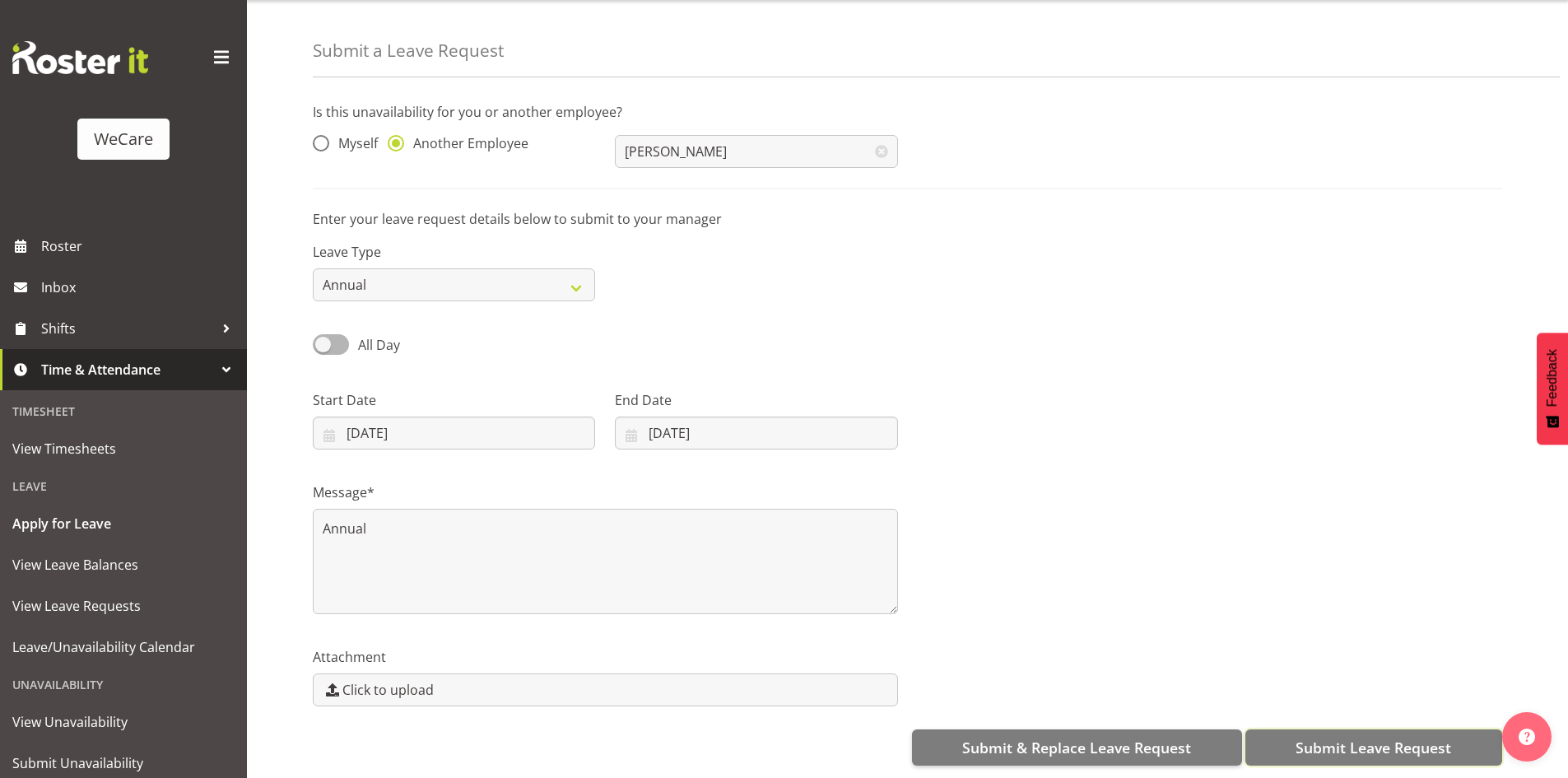
click at [1394, 737] on span "Submit Leave Request" at bounding box center [1374, 748] width 156 height 21
